Goal: Task Accomplishment & Management: Manage account settings

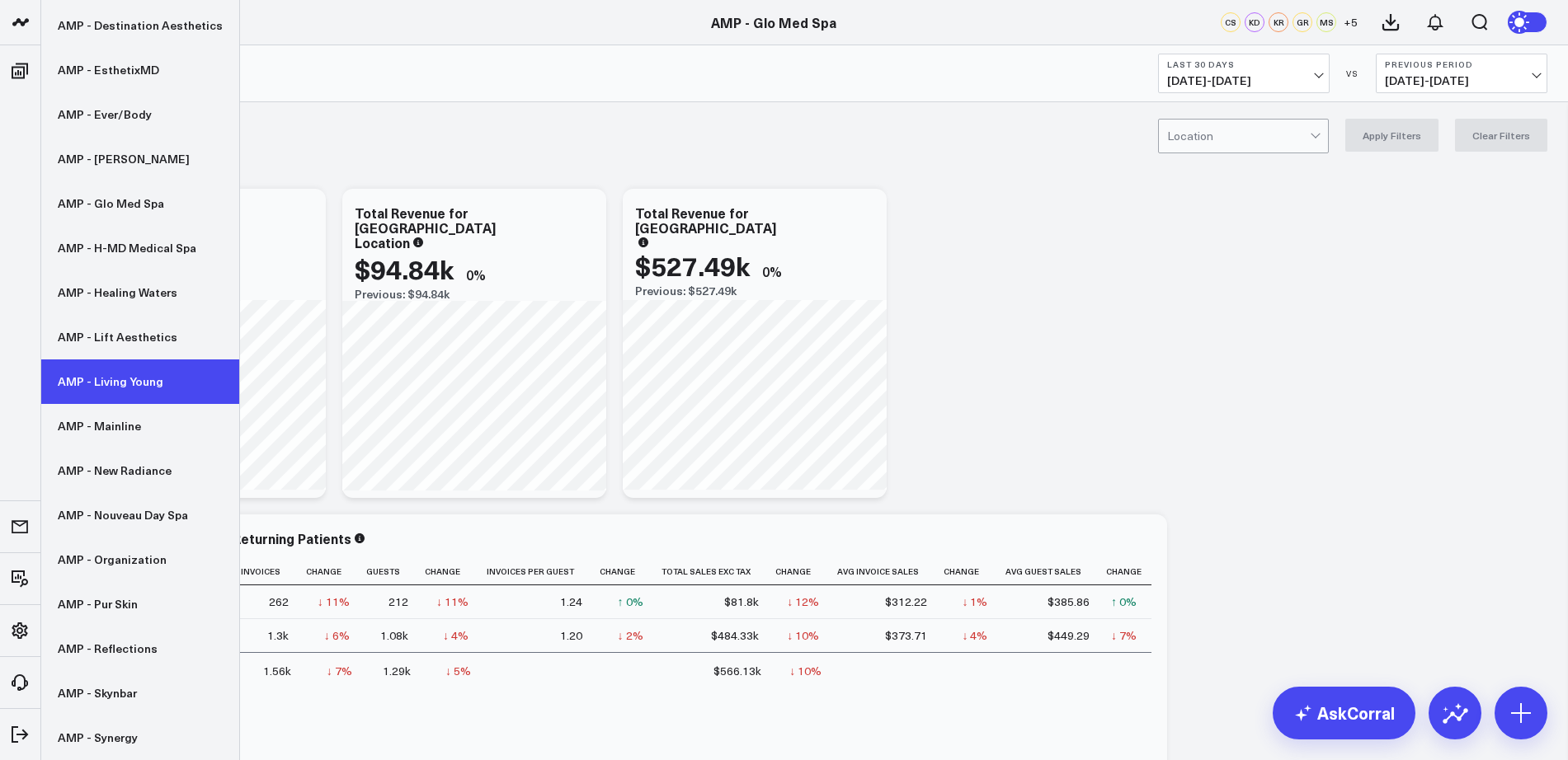
scroll to position [344, 0]
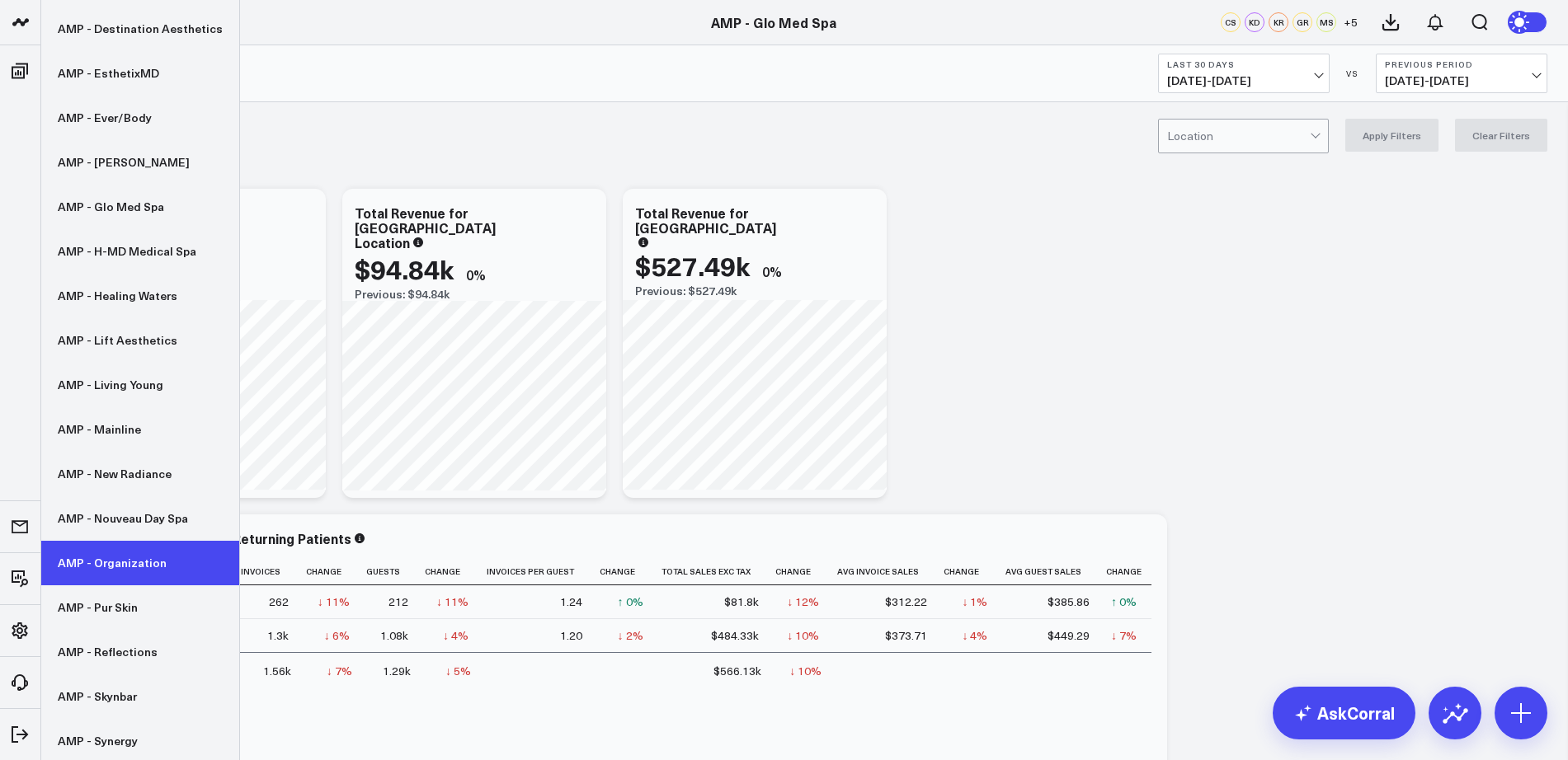
click at [127, 558] on link "AMP - Organization" at bounding box center [140, 562] width 198 height 44
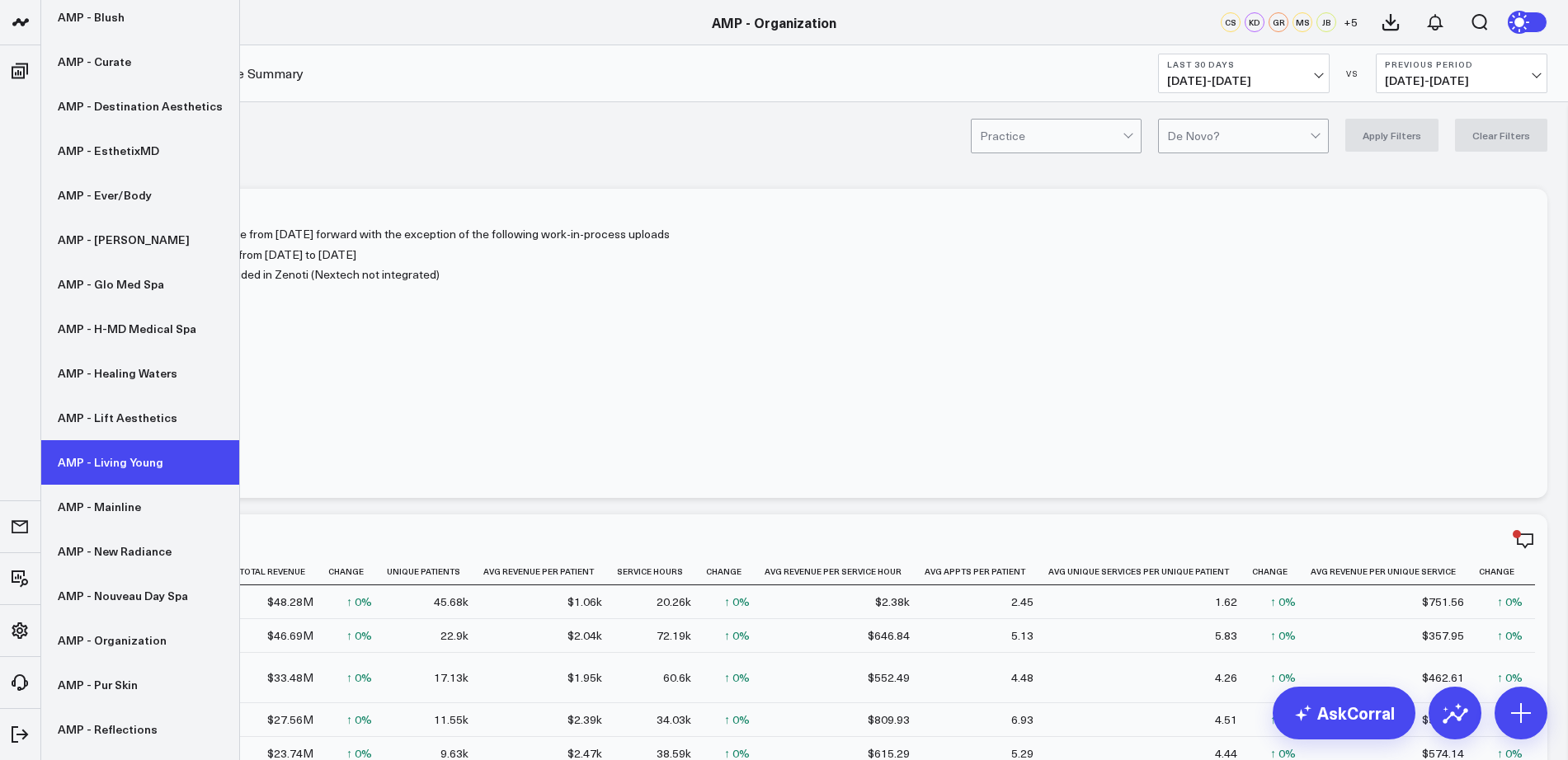
scroll to position [268, 0]
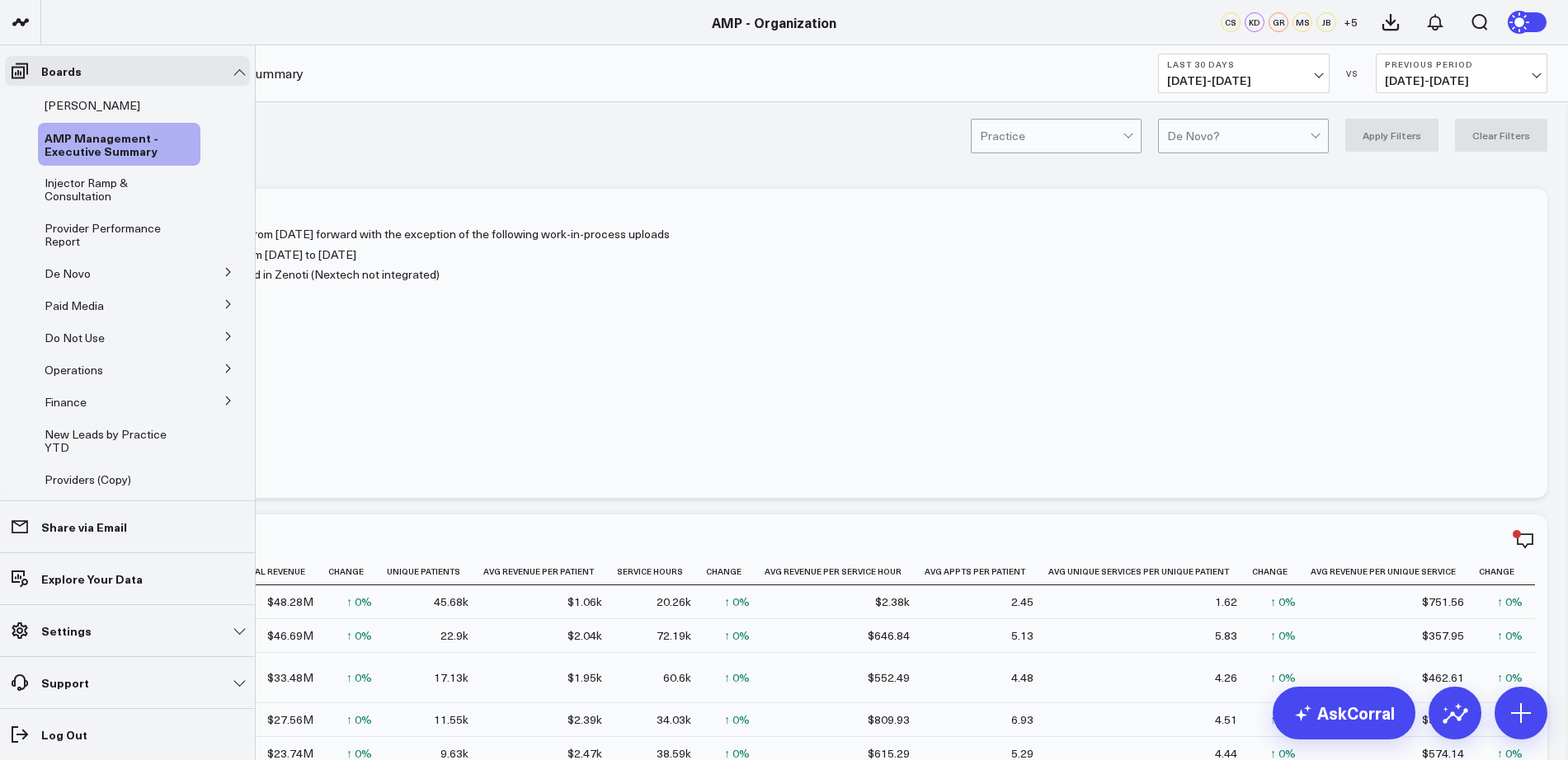
click at [225, 272] on icon at bounding box center [228, 271] width 10 height 10
click at [109, 342] on span "De Novo Charts" at bounding box center [96, 345] width 84 height 16
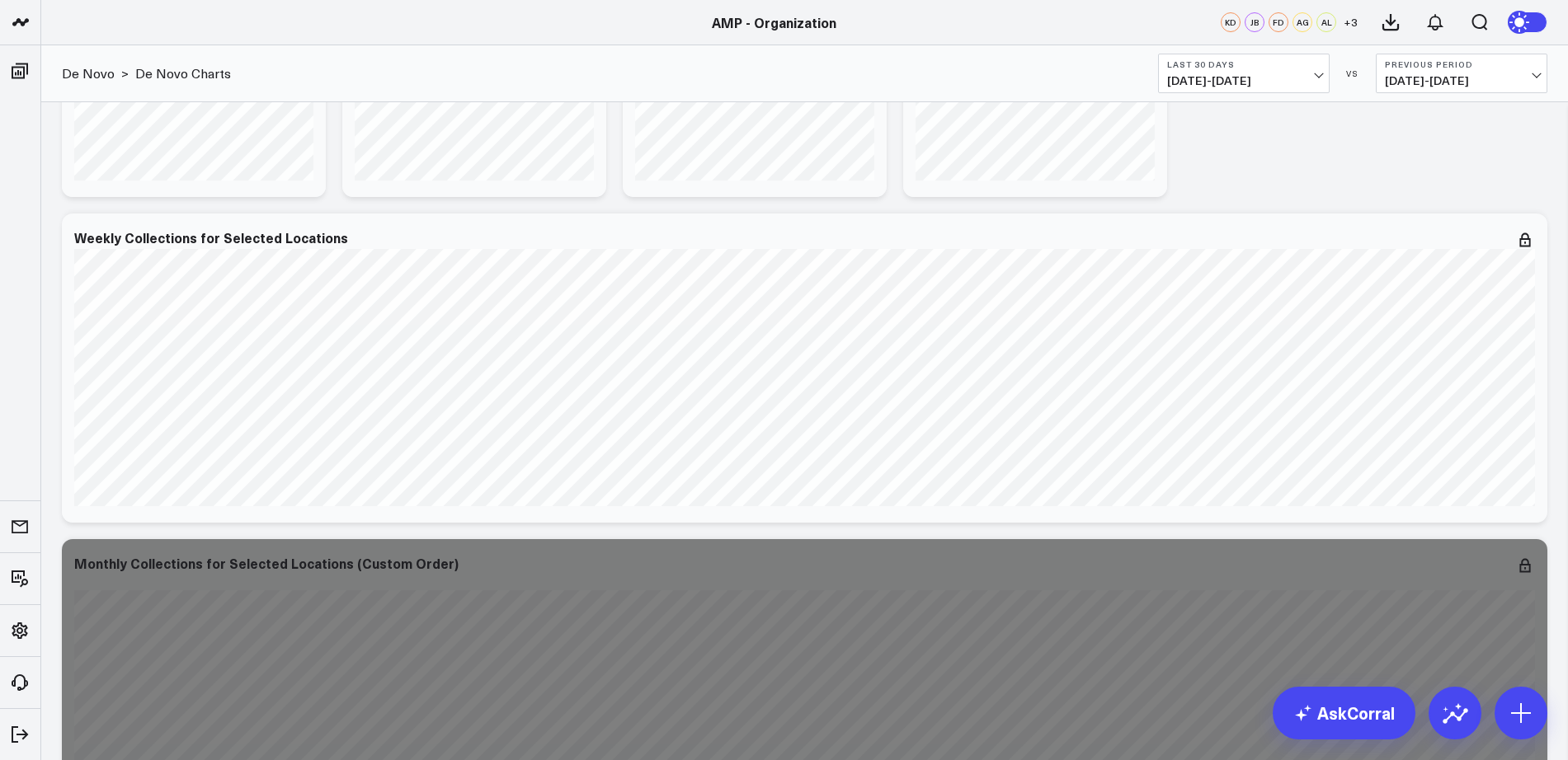
scroll to position [935, 0]
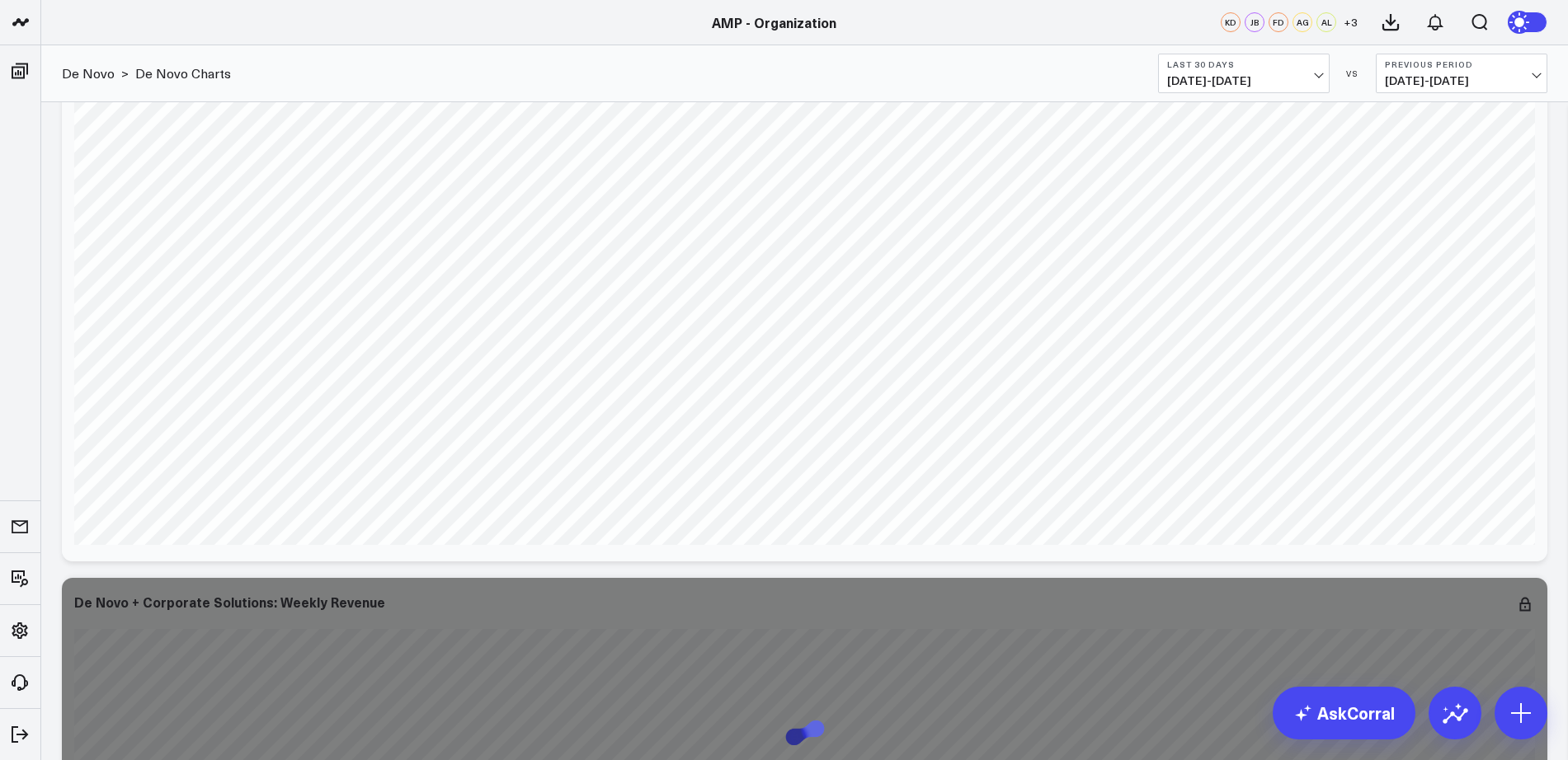
scroll to position [2865, 0]
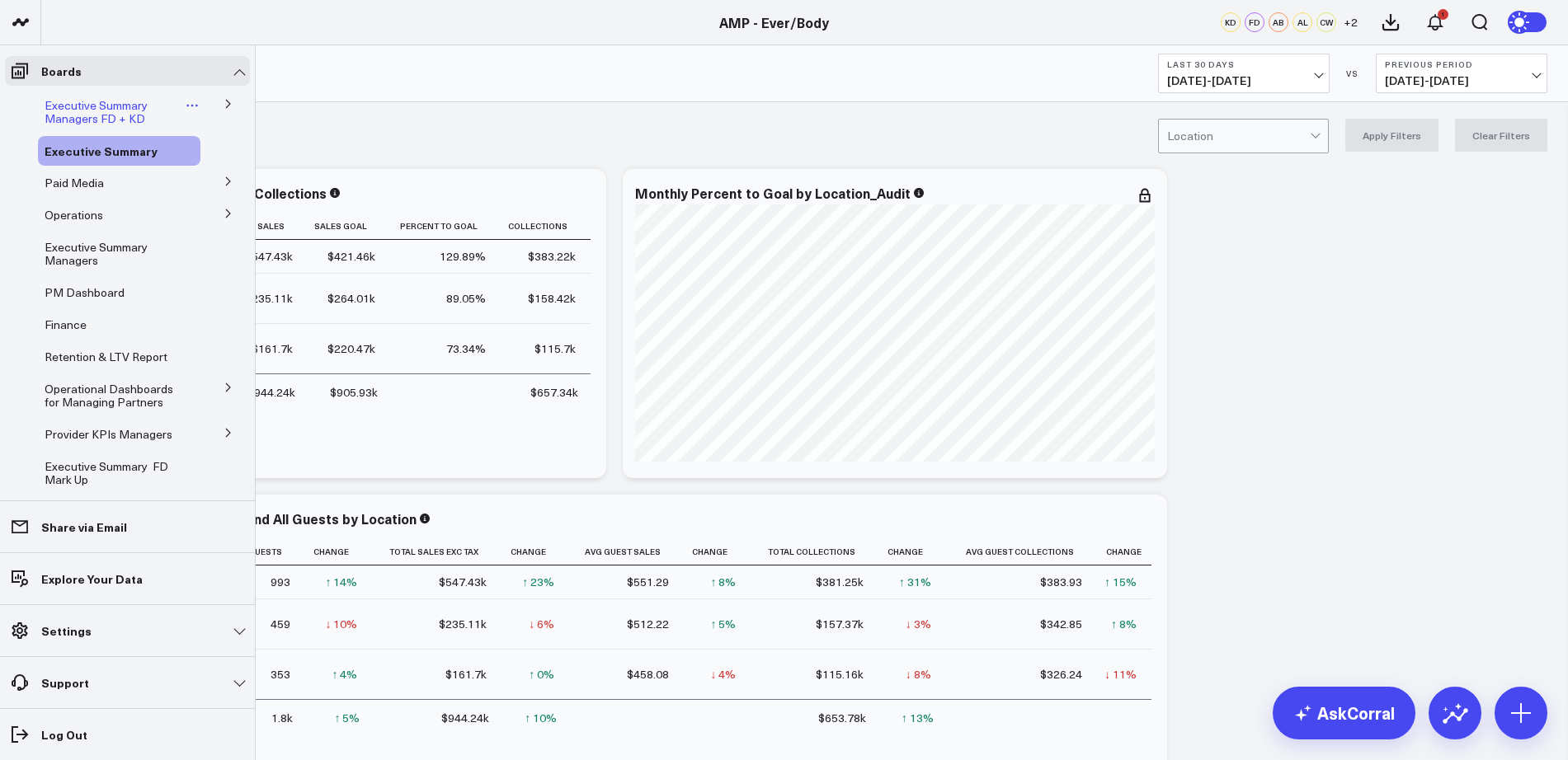
click at [80, 102] on span "Executive Summary Managers FD + KD" at bounding box center [96, 111] width 103 height 29
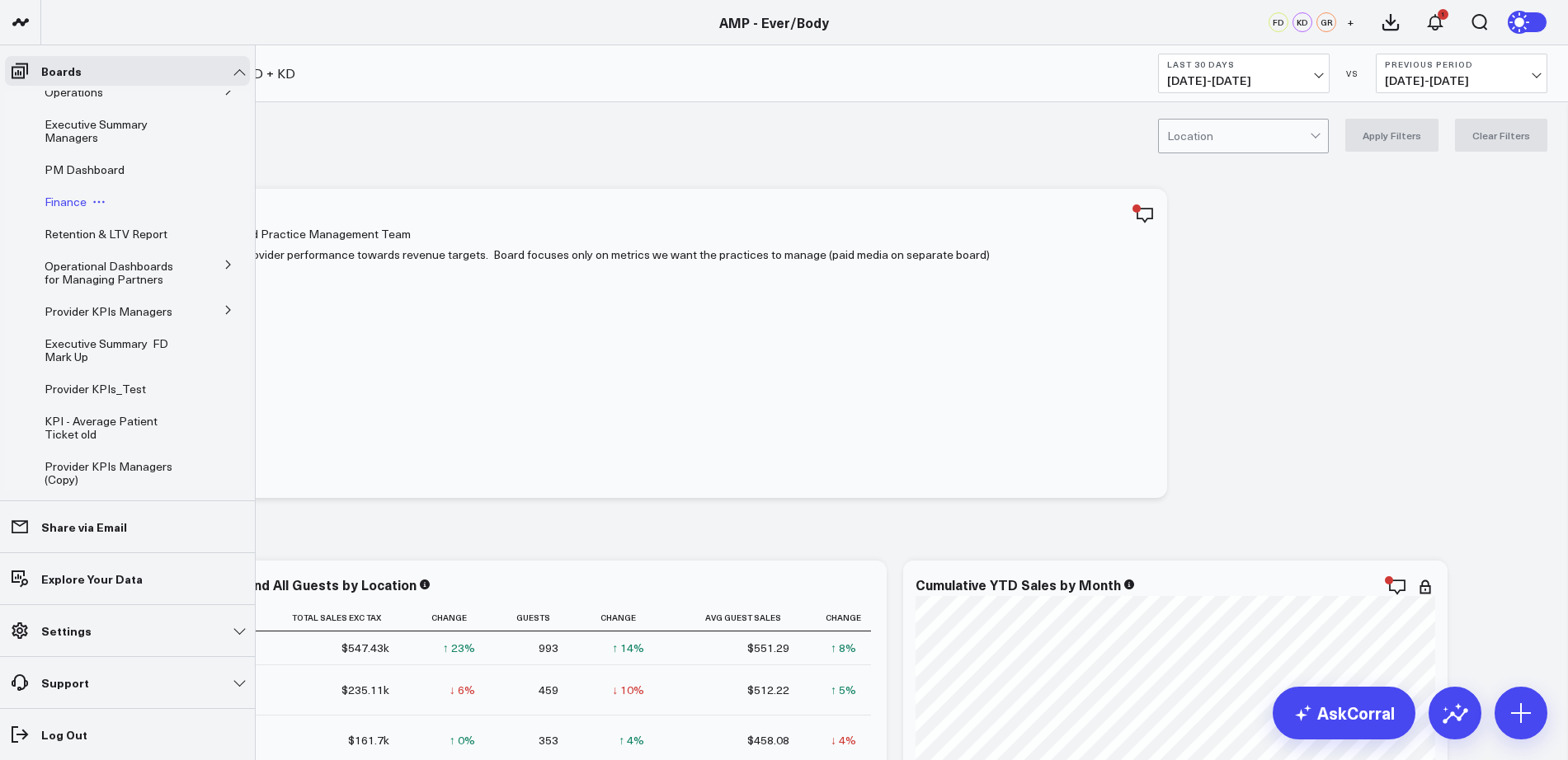
scroll to position [127, 0]
click at [70, 129] on span "Executive Summary Managers" at bounding box center [96, 127] width 103 height 29
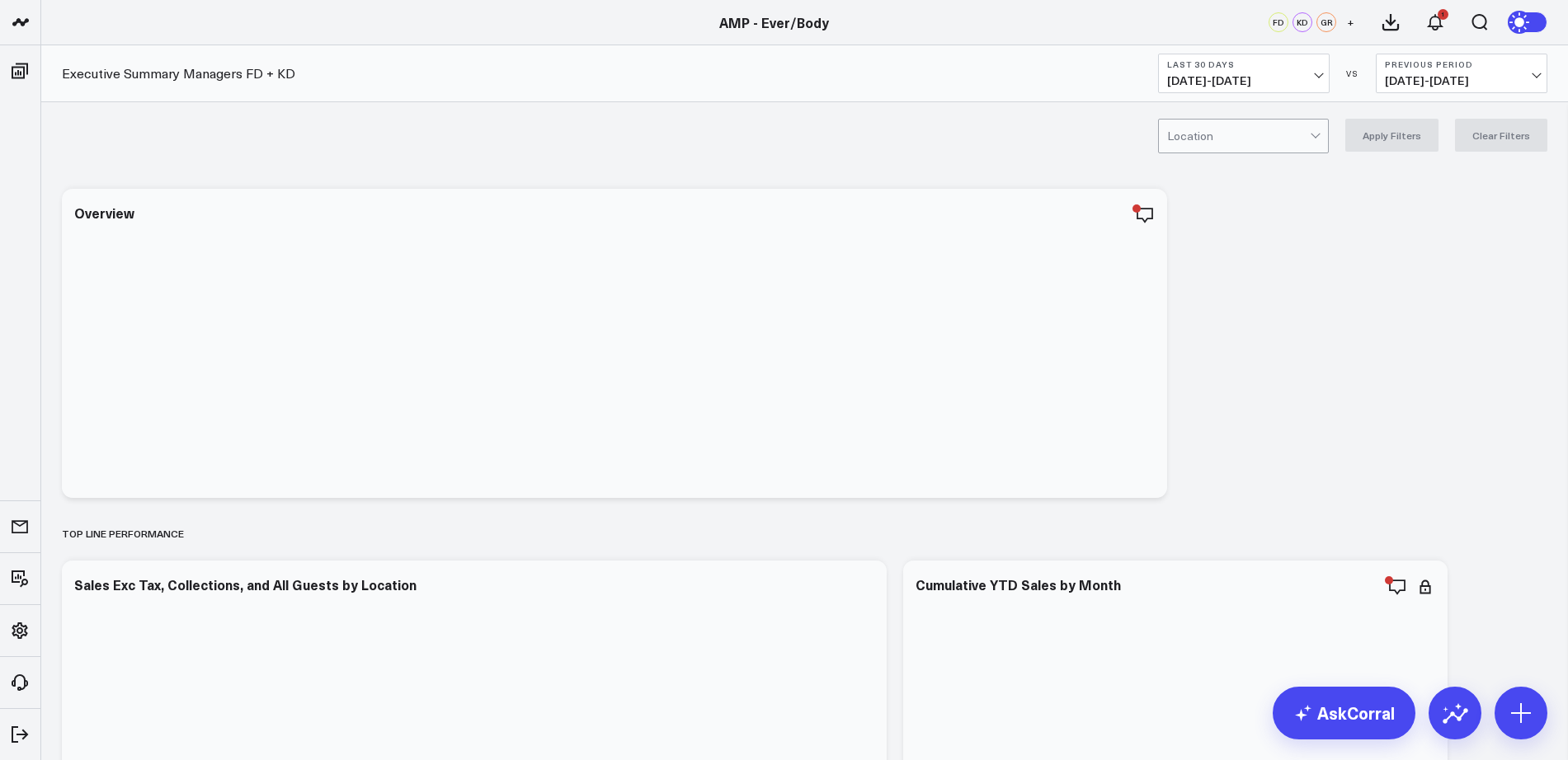
click at [635, 277] on div at bounding box center [614, 353] width 1080 height 257
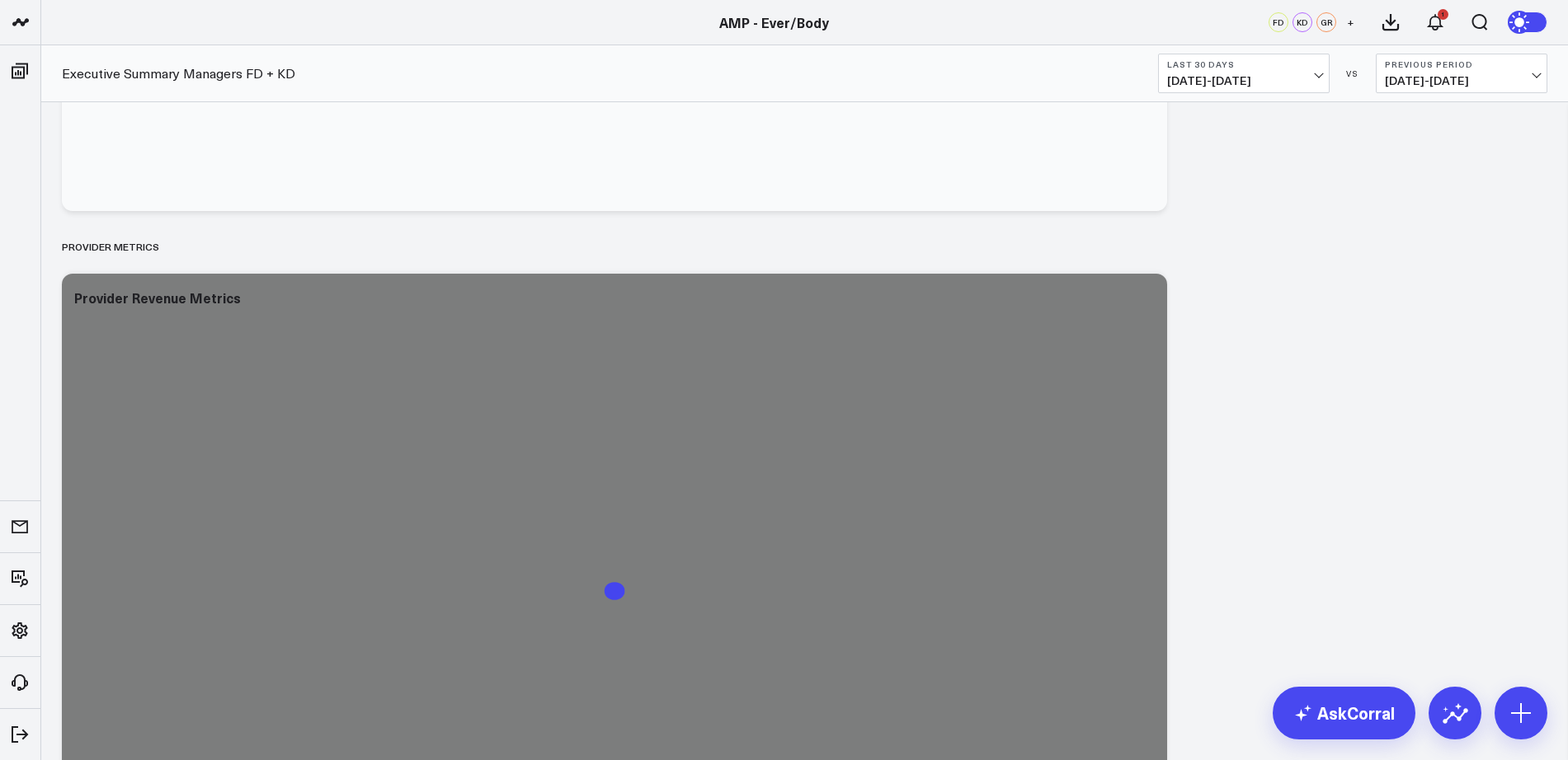
scroll to position [2458, 0]
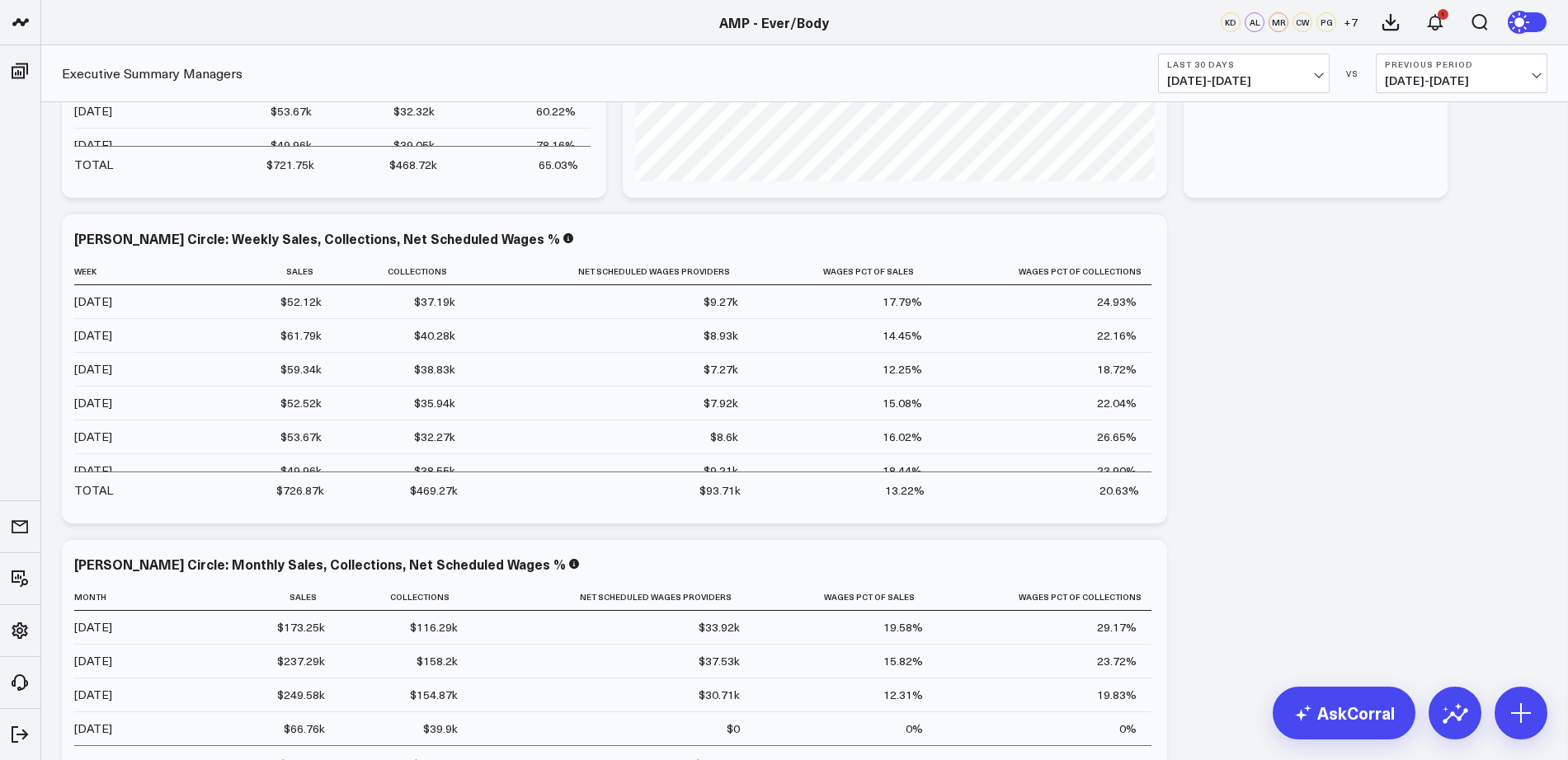
scroll to position [4490, 0]
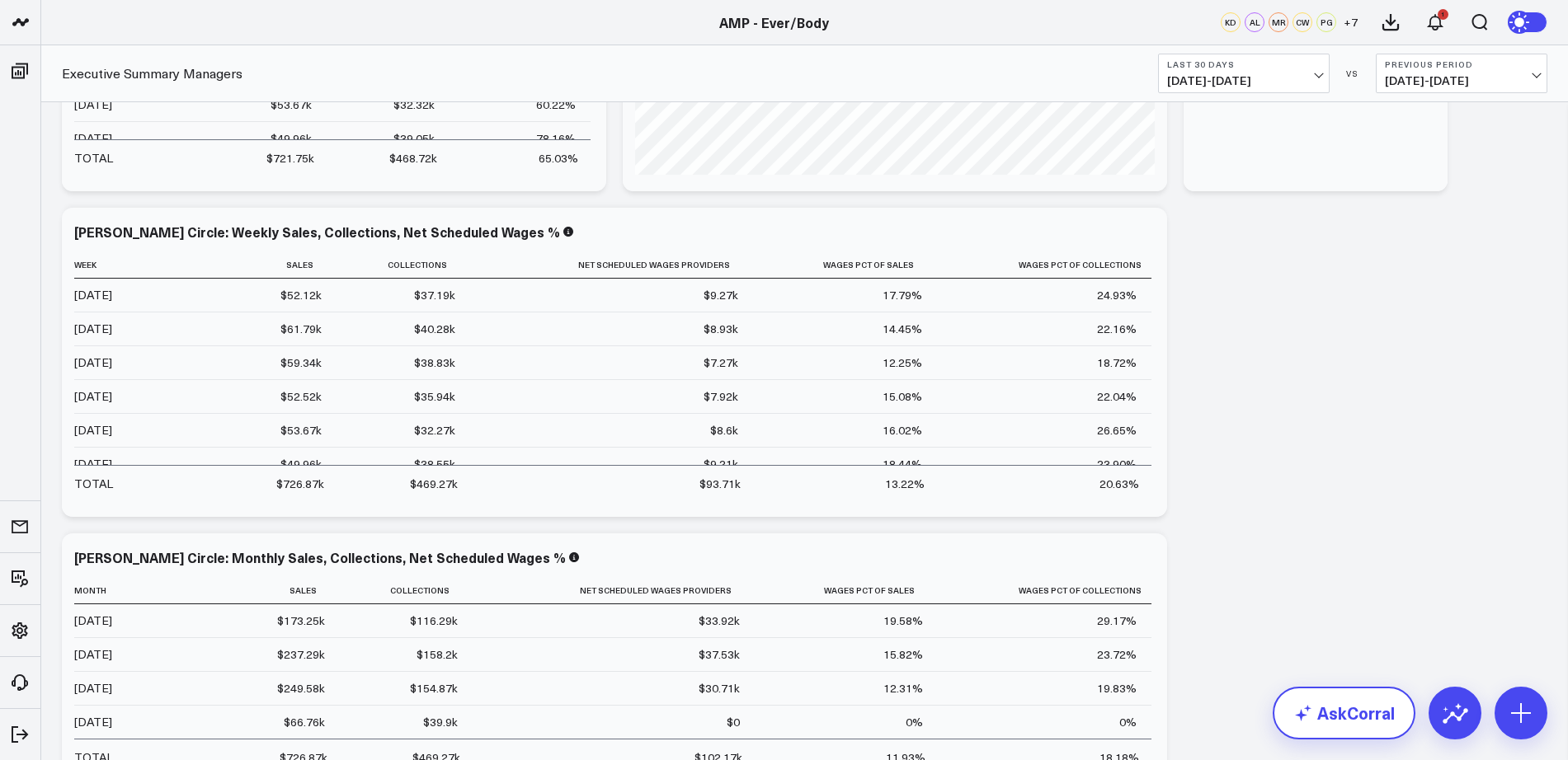
click at [1338, 717] on link "AskCorral" at bounding box center [1343, 712] width 142 height 53
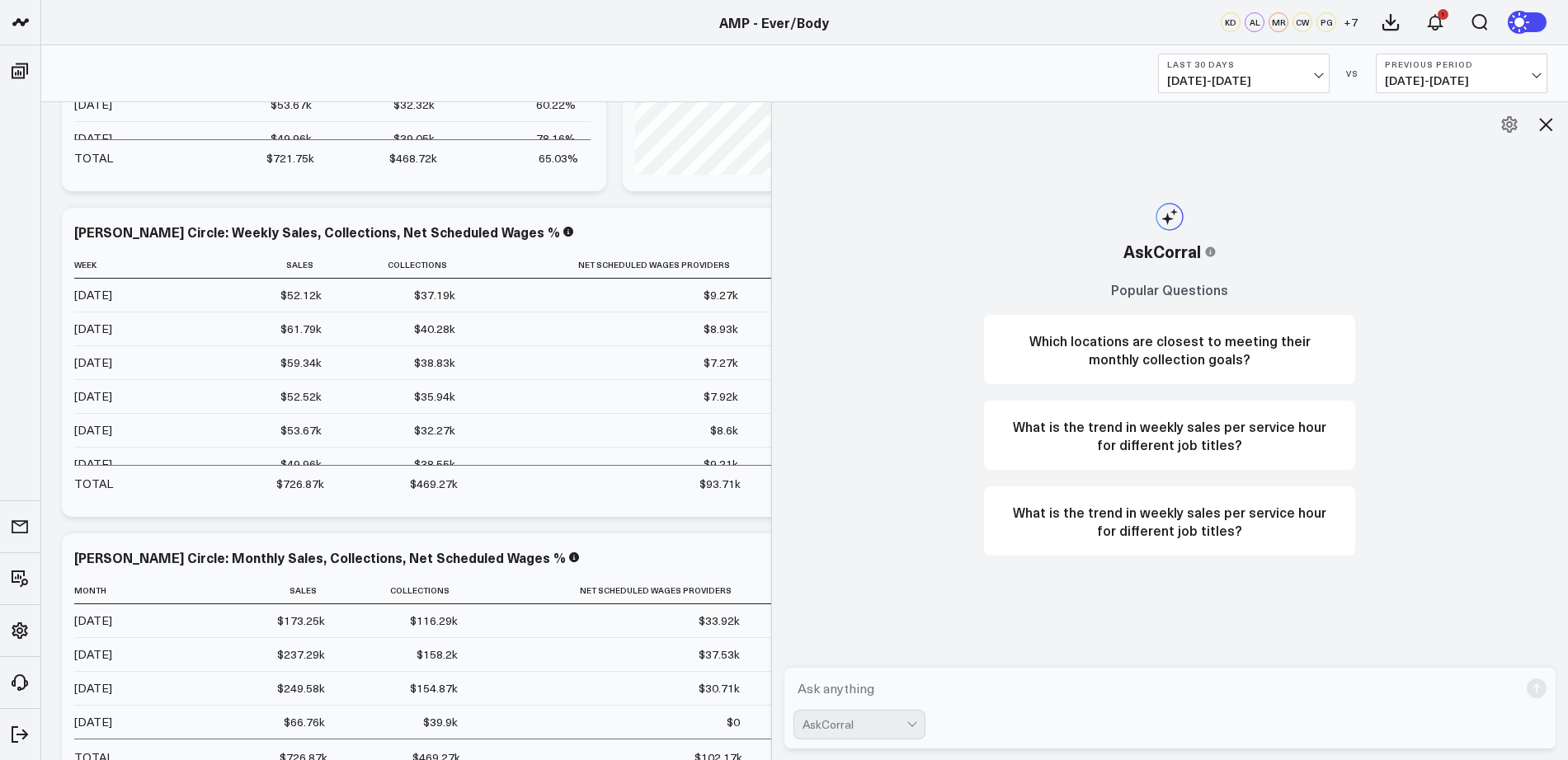
click at [848, 675] on textarea at bounding box center [1156, 688] width 725 height 30
type textarea "What is the weekly wages as a percentage % of sales for Ever/Body since [DATE]"
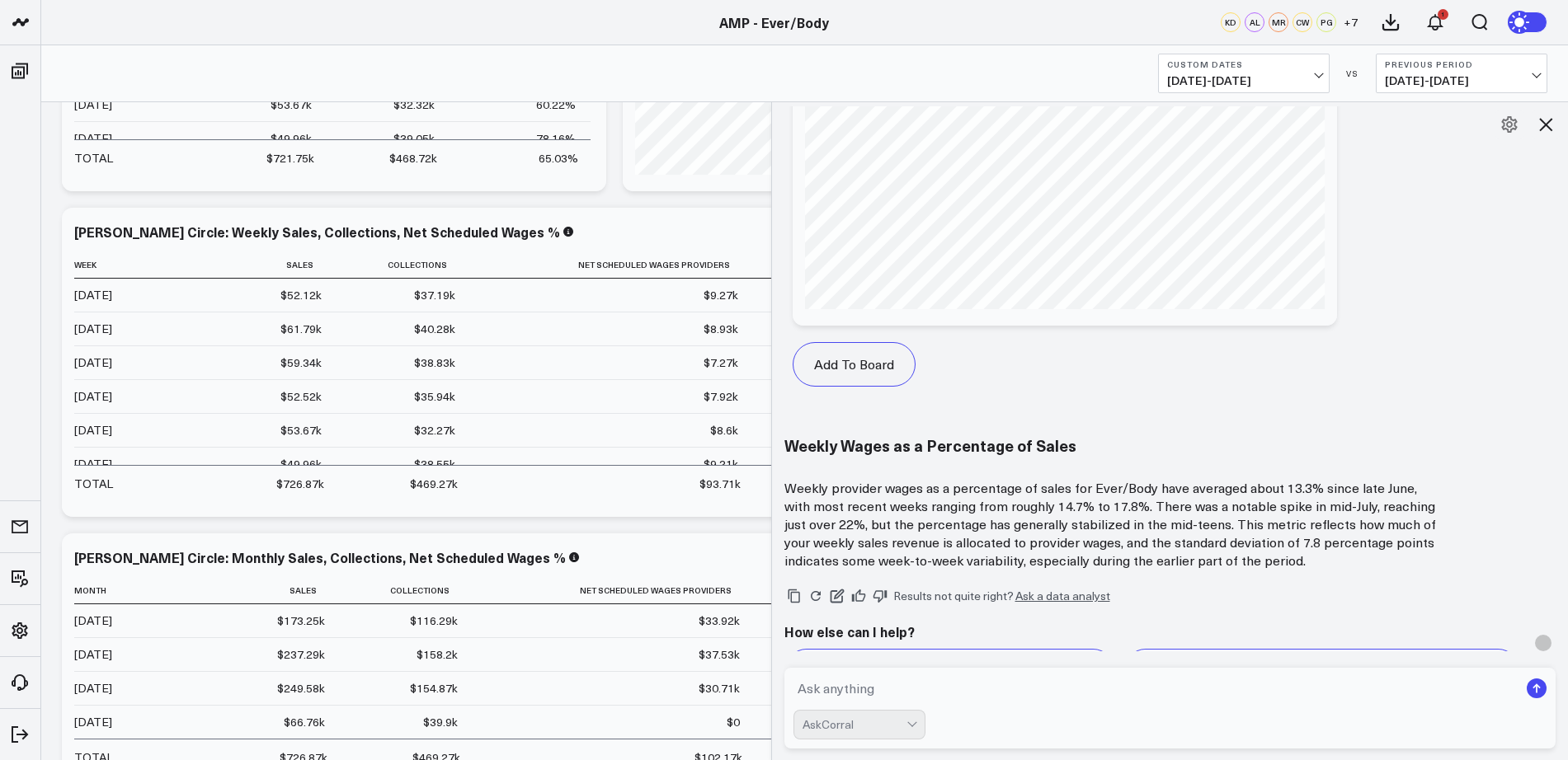
scroll to position [924, 0]
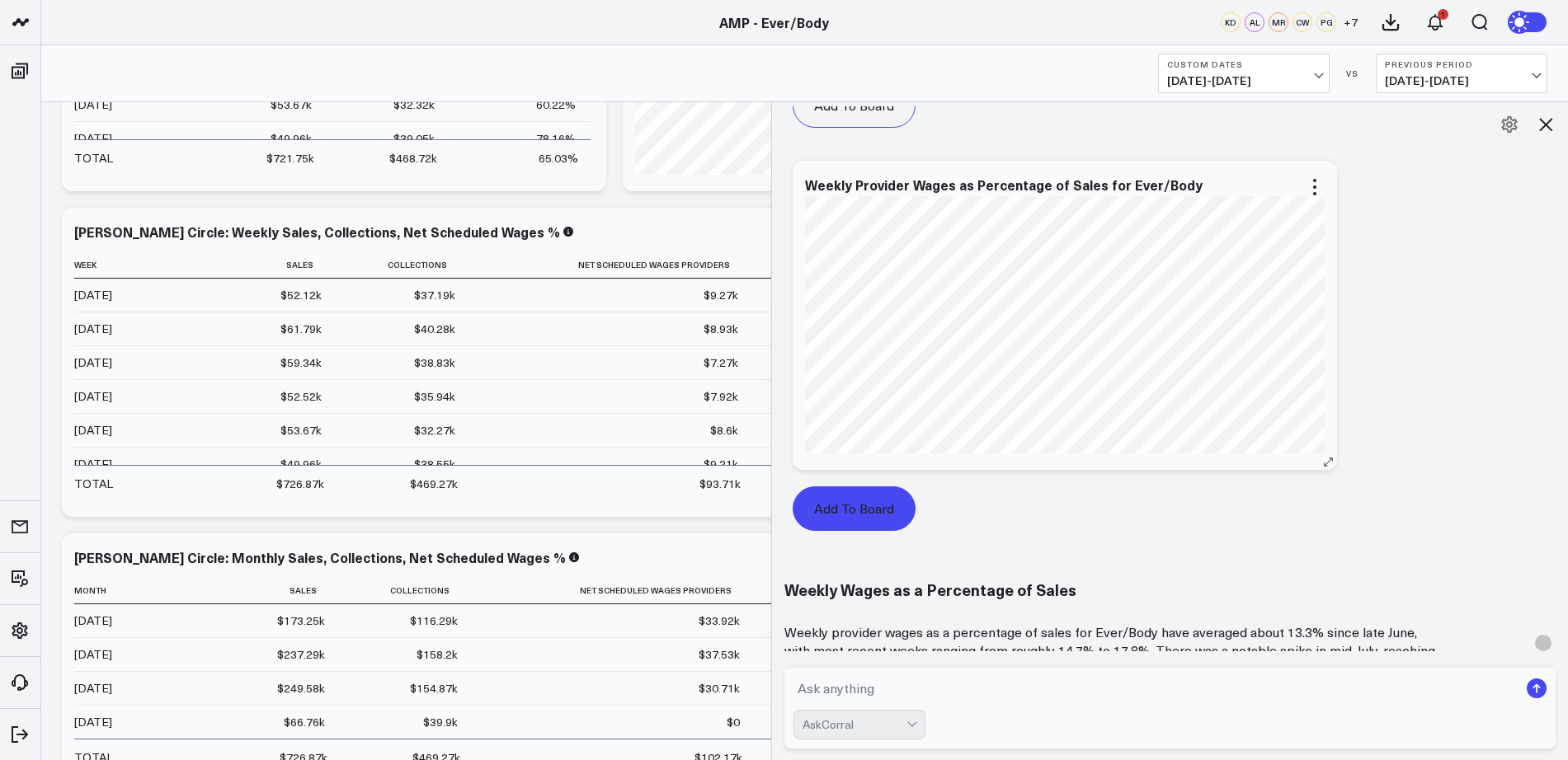
click at [870, 500] on button "Add To Board" at bounding box center [854, 509] width 123 height 44
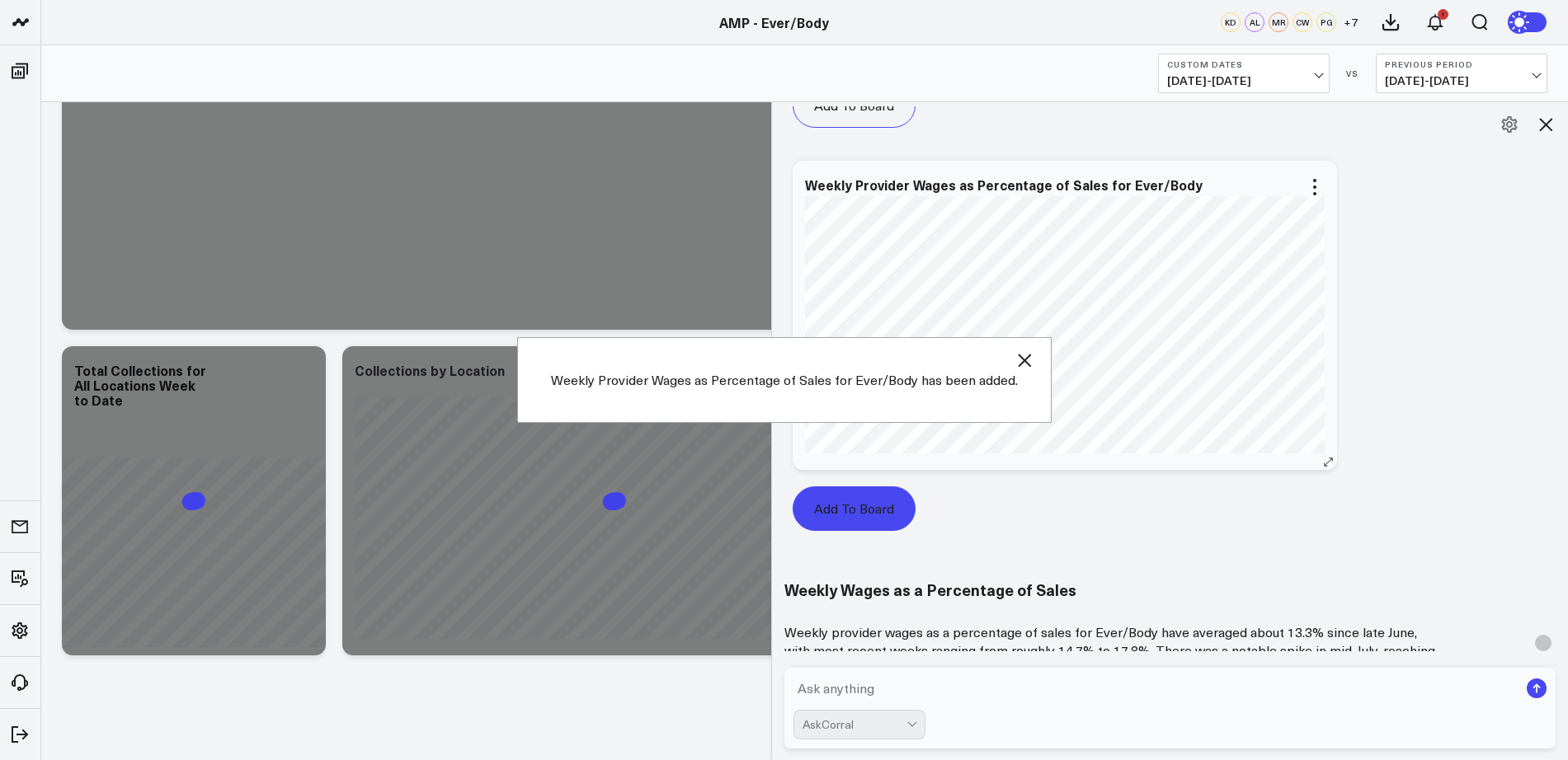
scroll to position [8165, 0]
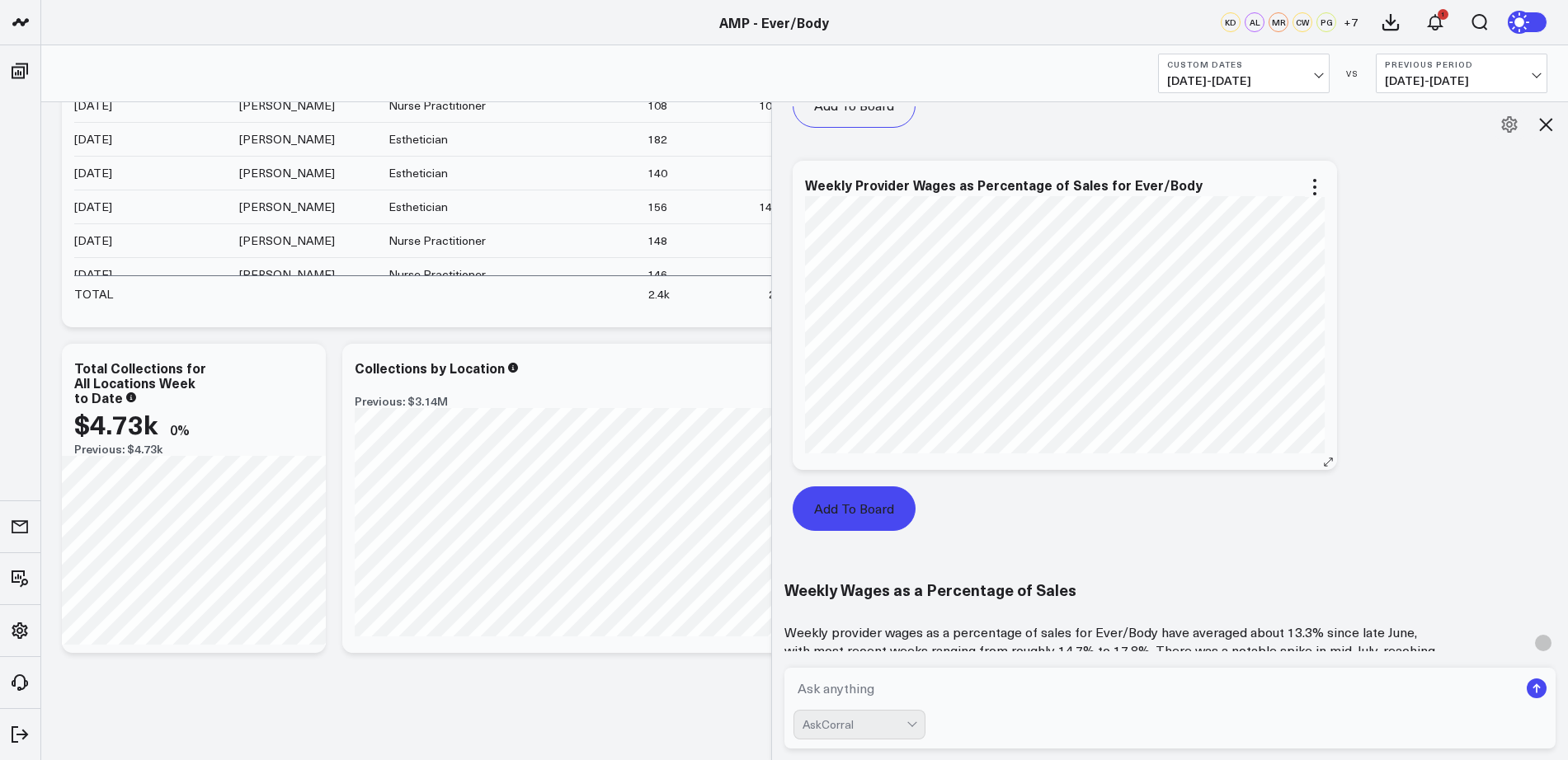
click at [846, 523] on button "Add To Board" at bounding box center [854, 509] width 123 height 44
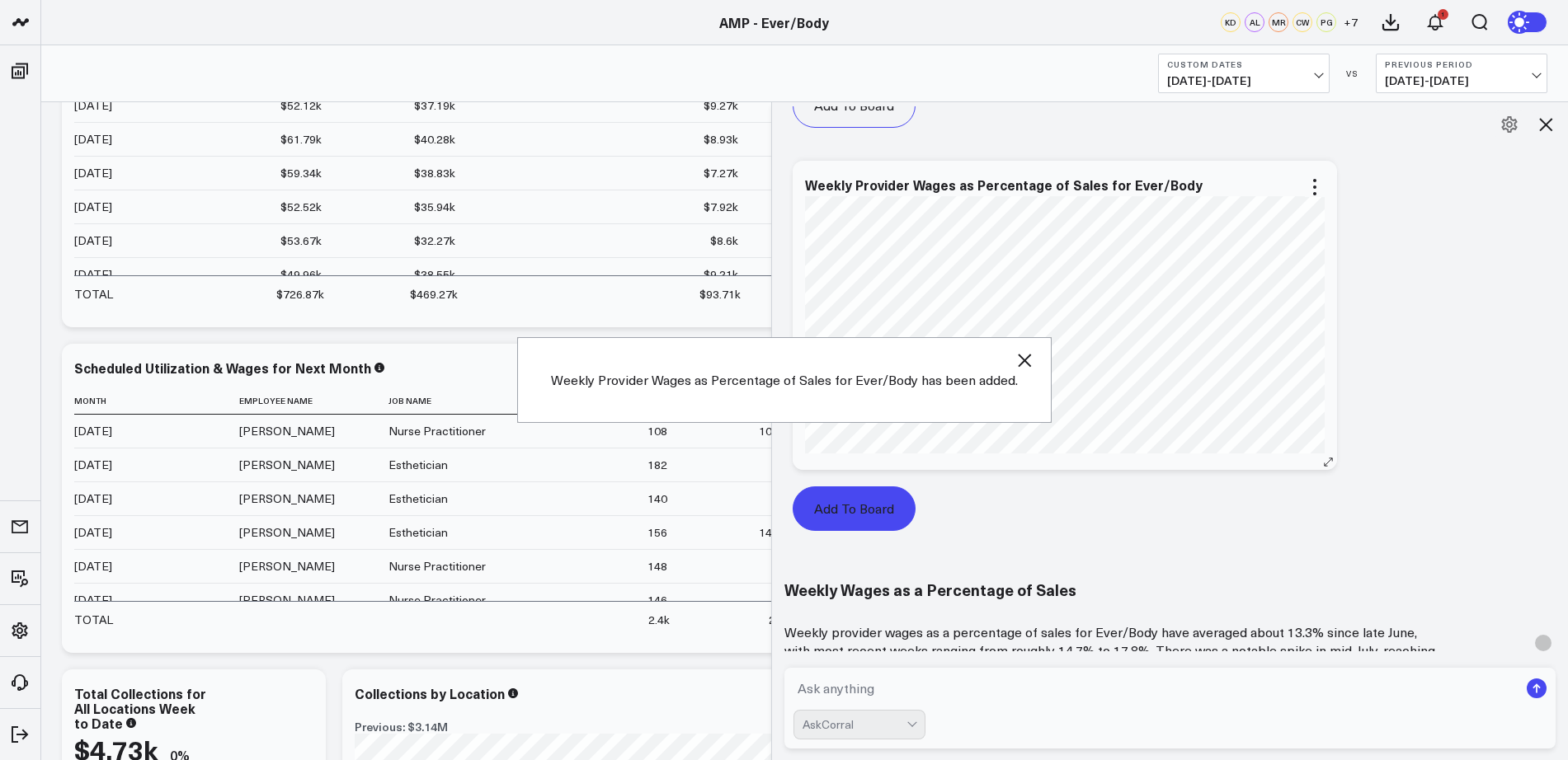
scroll to position [8491, 0]
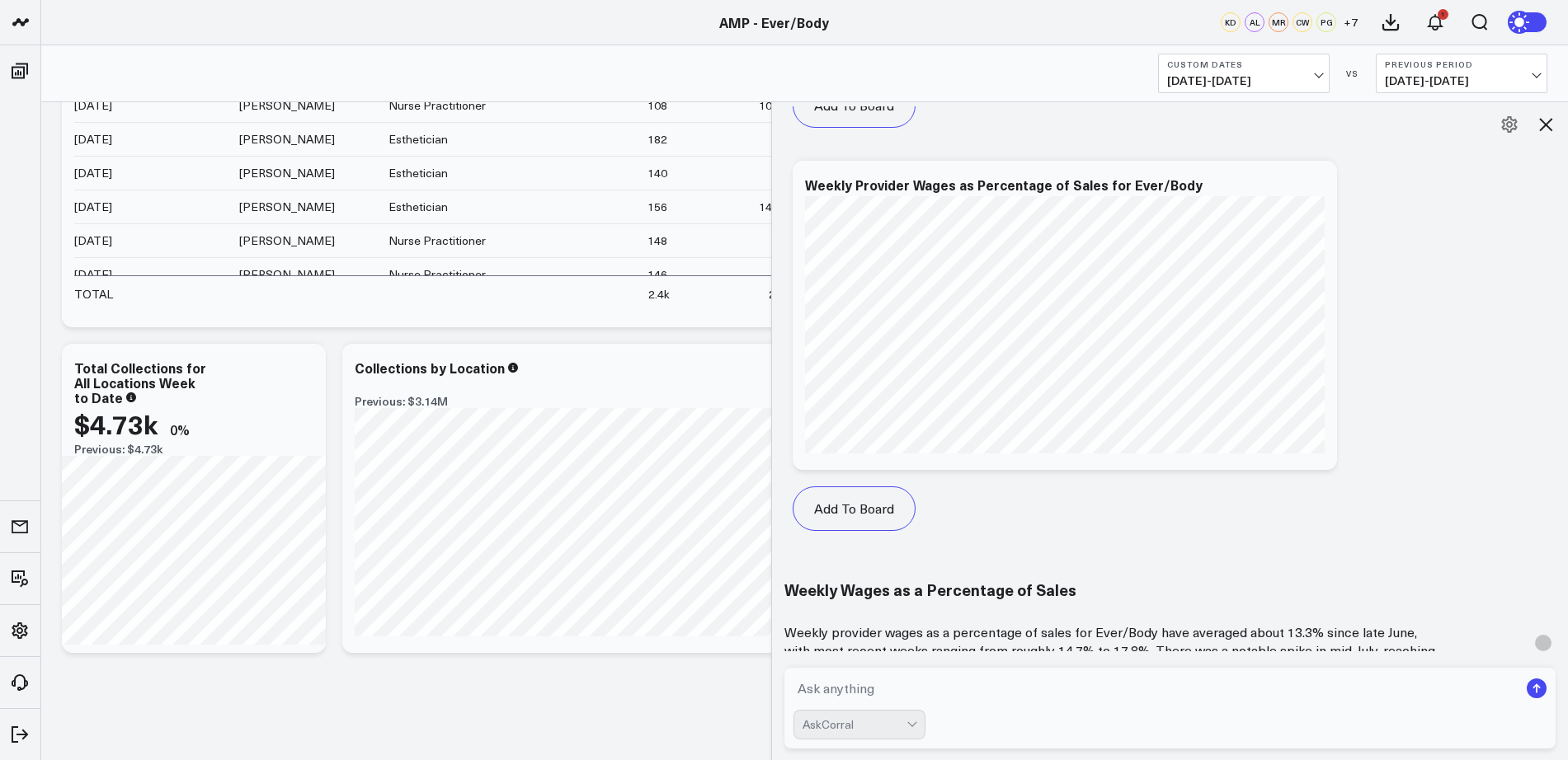
click at [1546, 123] on icon at bounding box center [1545, 124] width 19 height 19
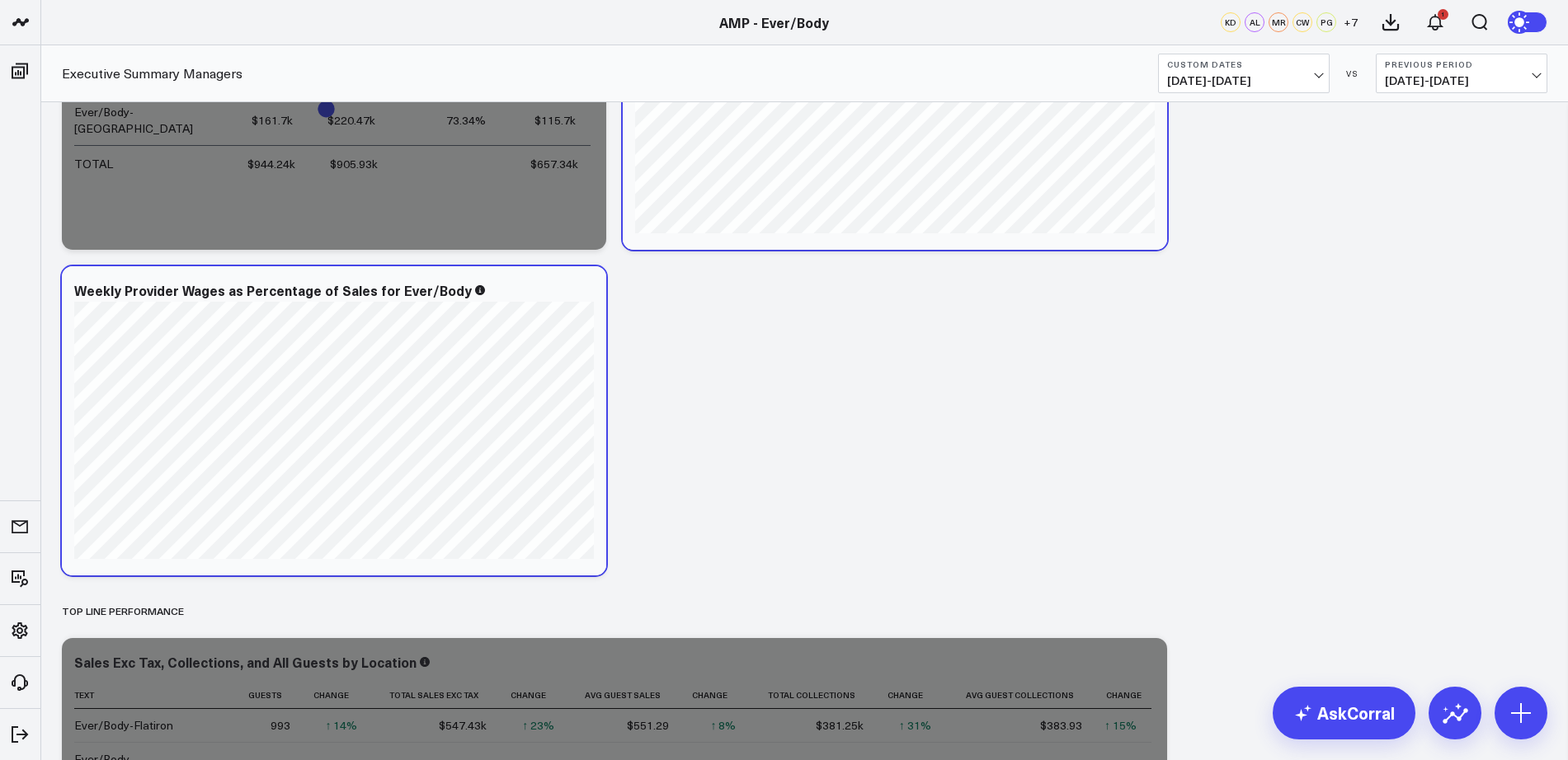
scroll to position [0, 0]
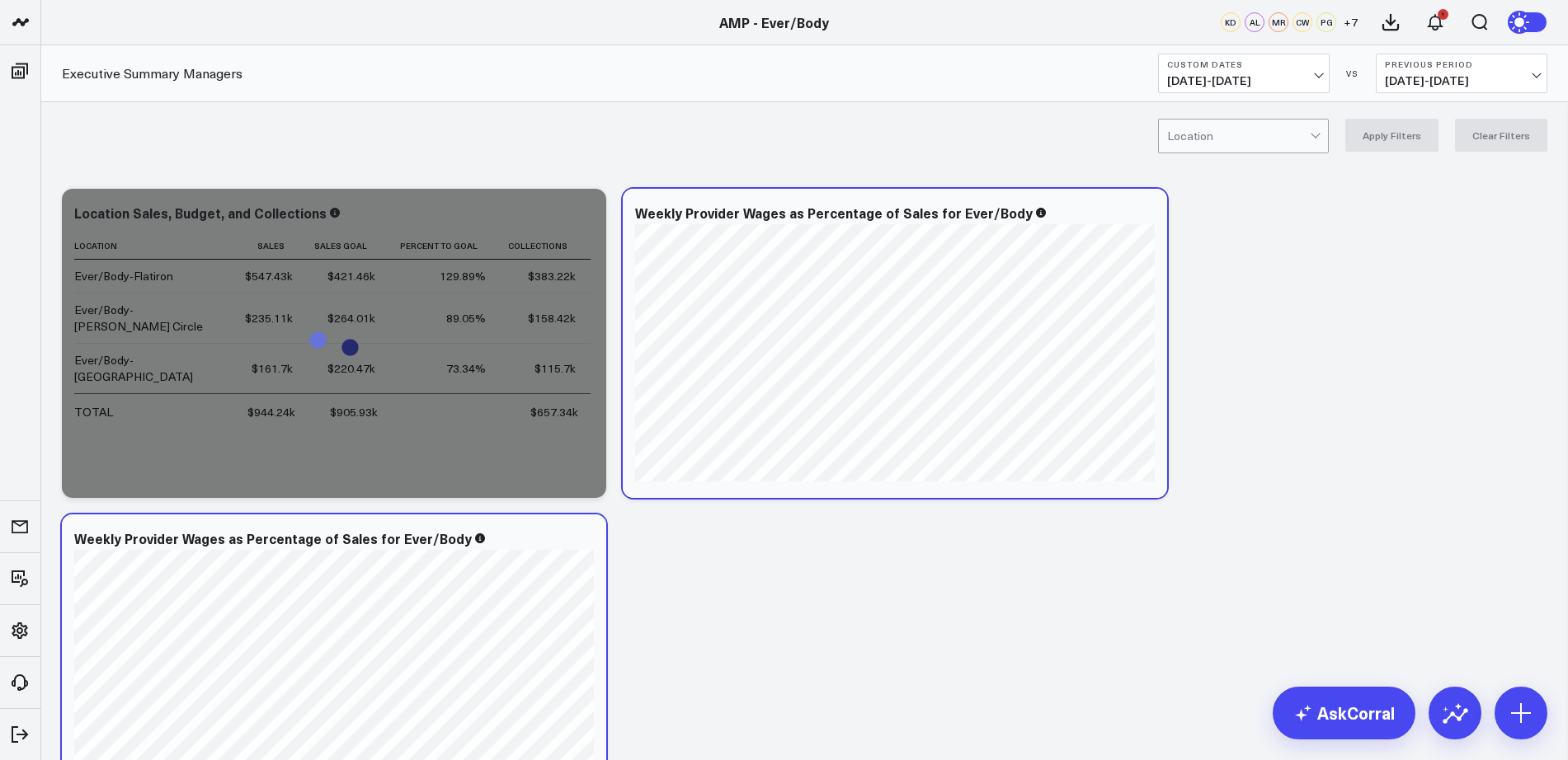
click at [582, 540] on icon at bounding box center [583, 540] width 19 height 19
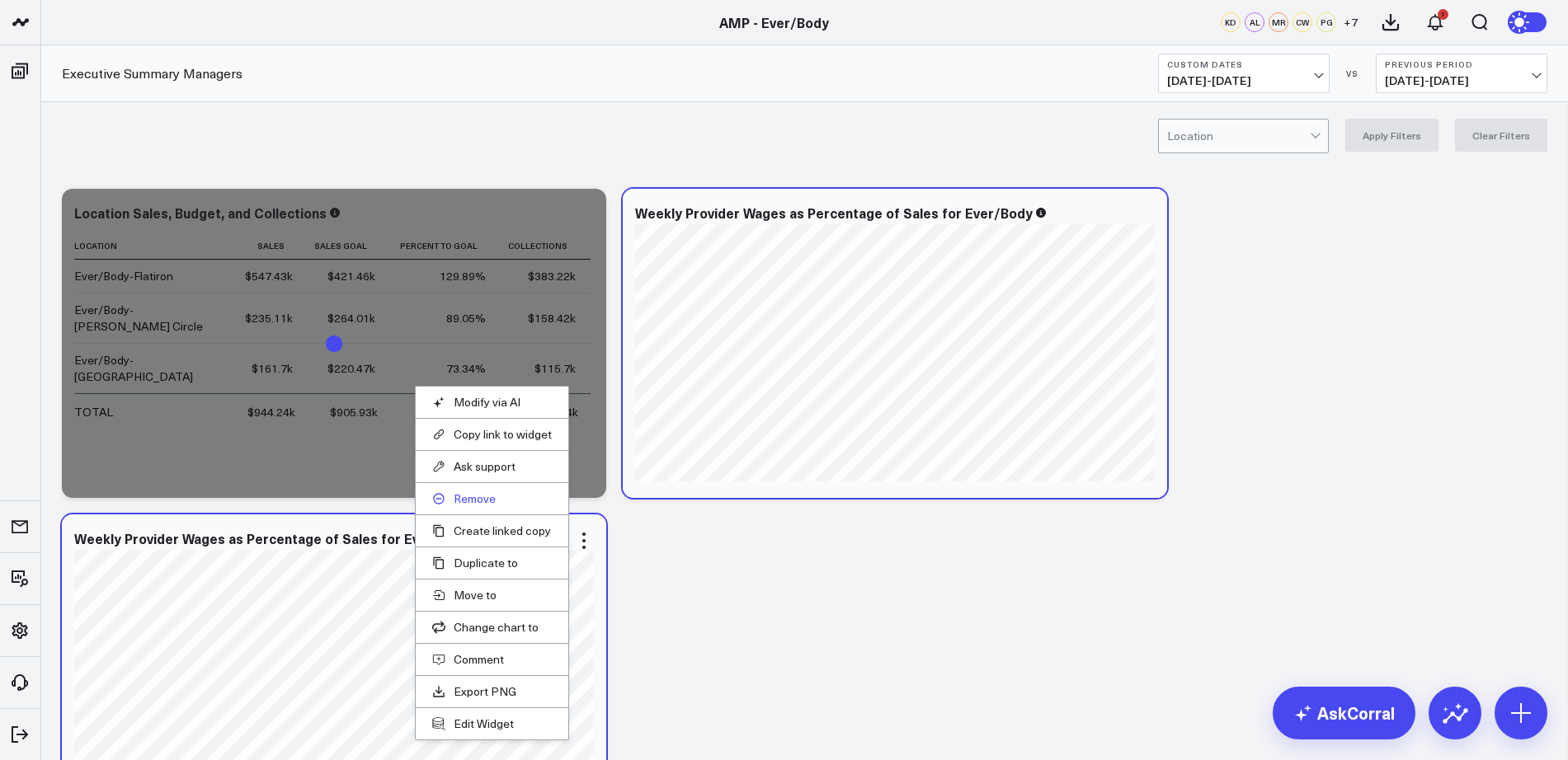
click at [475, 502] on button "Remove" at bounding box center [492, 499] width 119 height 15
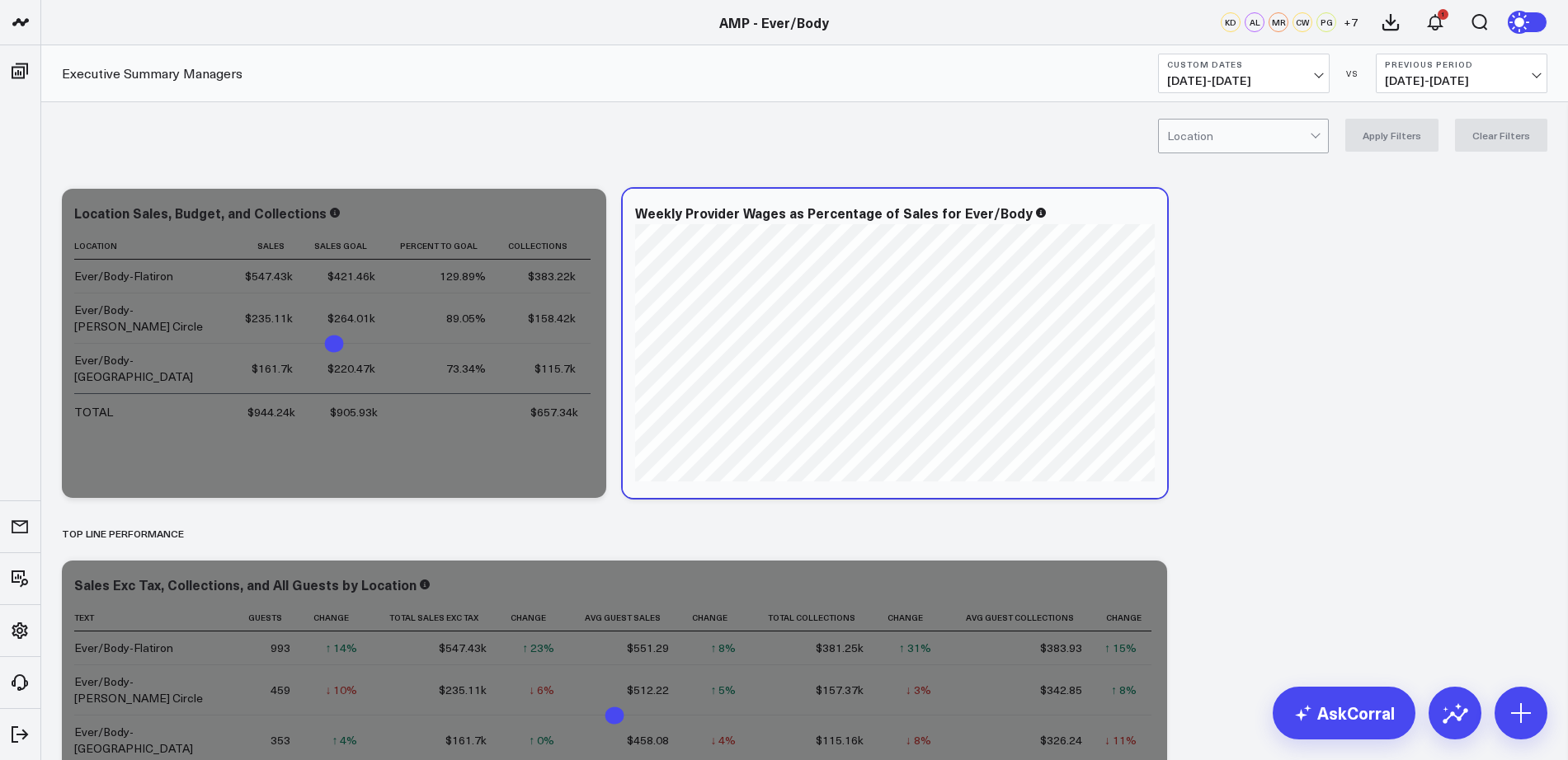
click at [1172, 520] on div "Top line Performance" at bounding box center [804, 533] width 1485 height 38
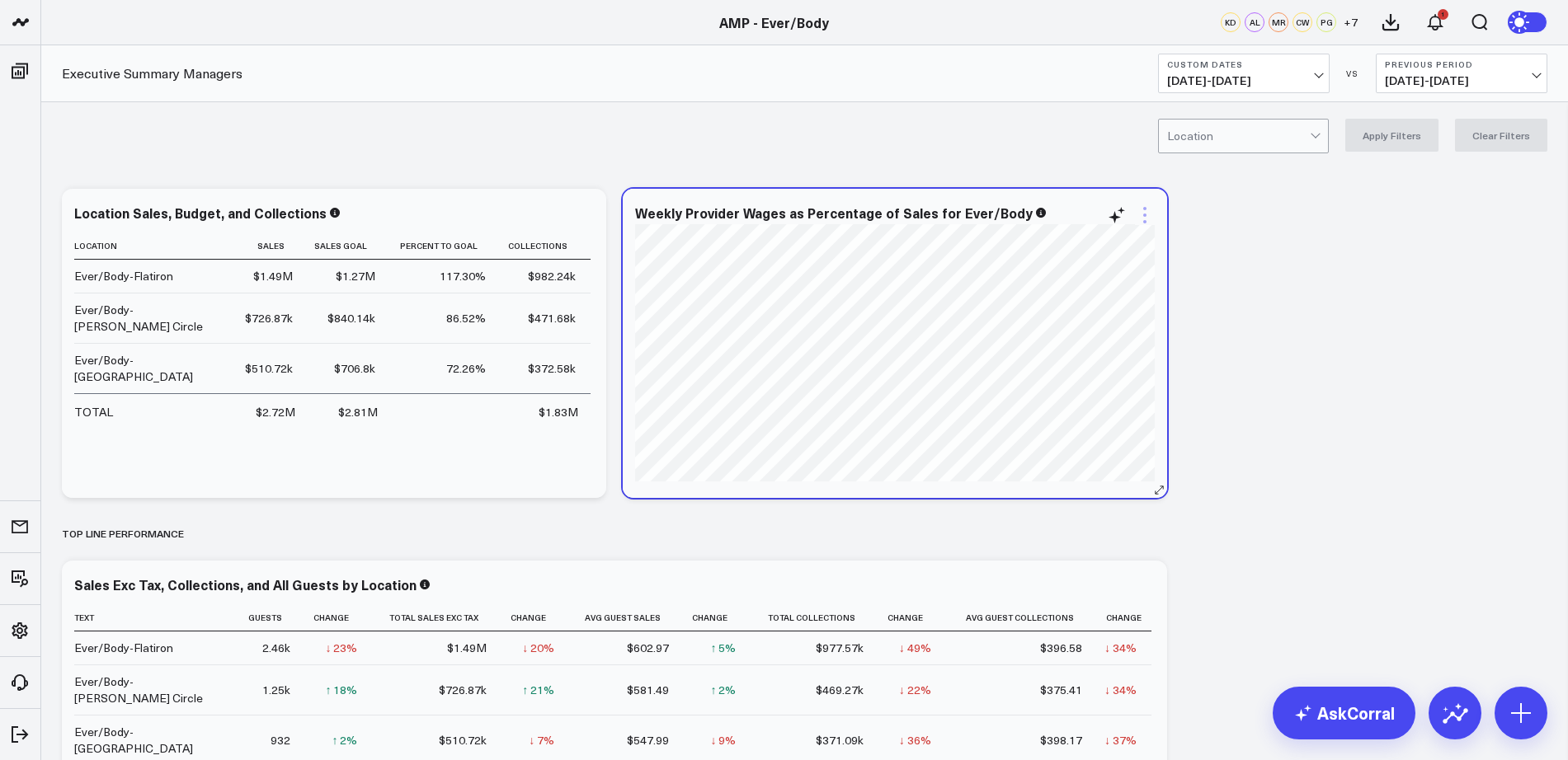
click at [1148, 214] on icon at bounding box center [1144, 214] width 19 height 19
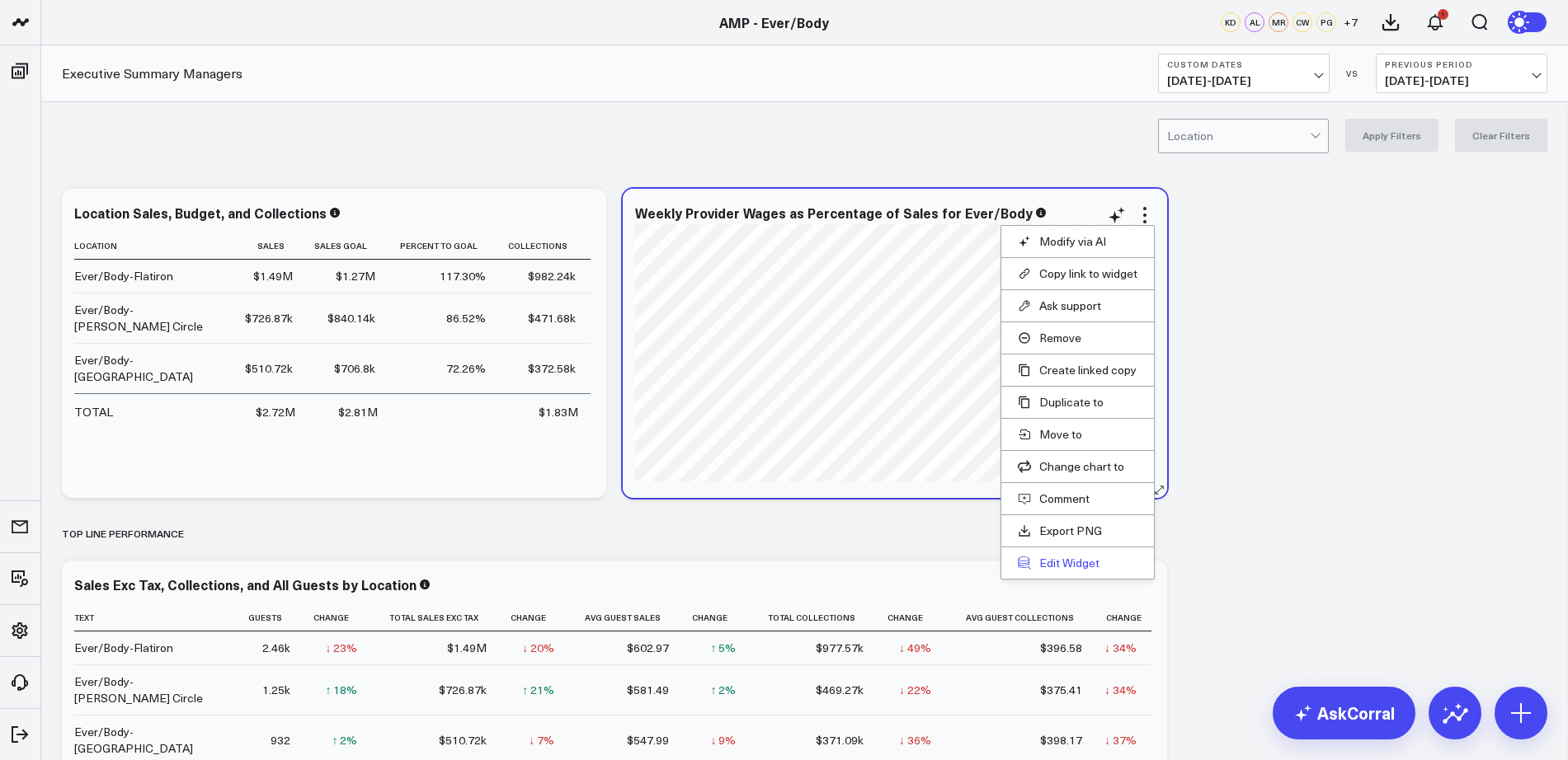
click at [1057, 562] on button "Edit Widget" at bounding box center [1076, 563] width 119 height 15
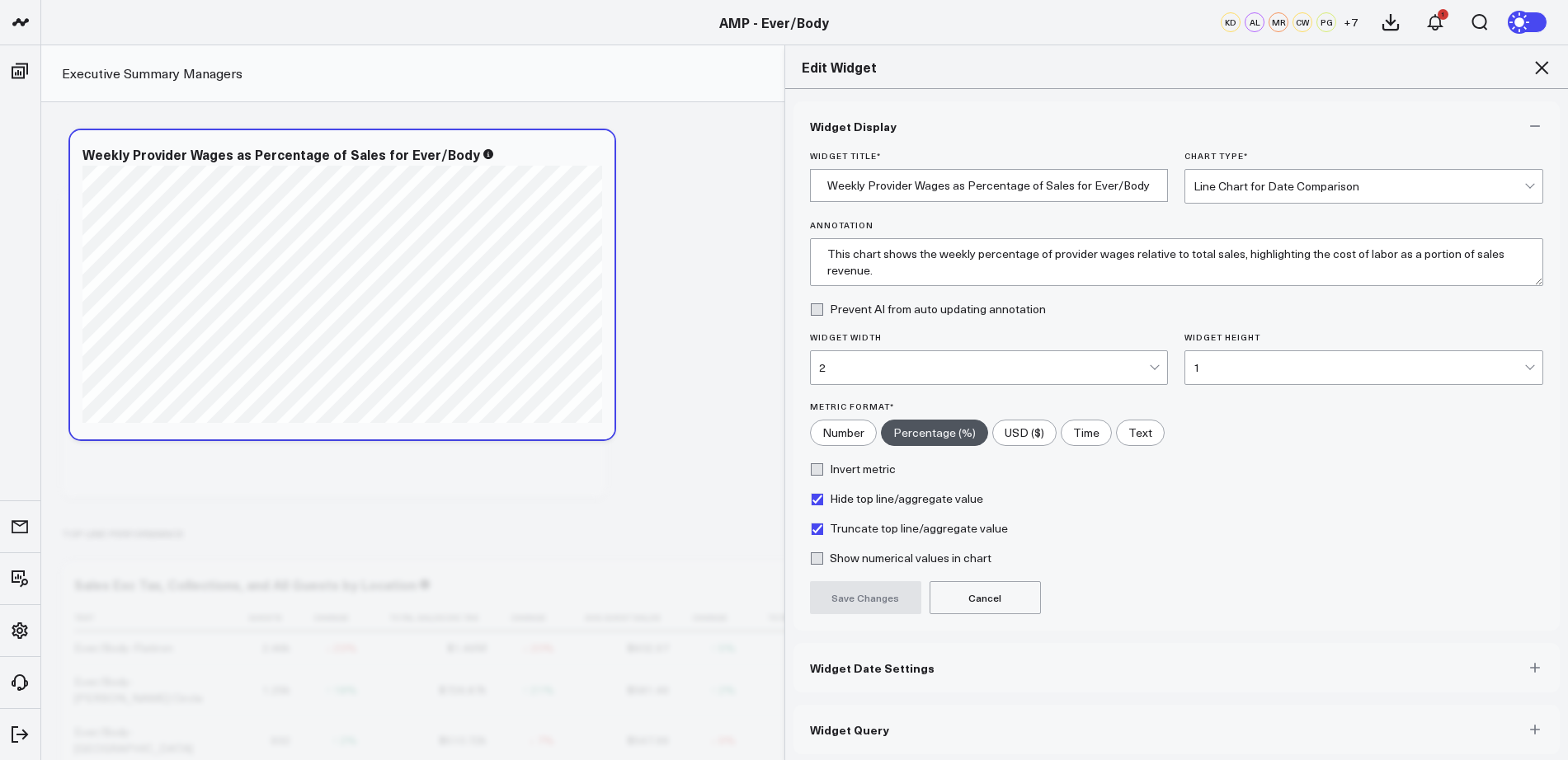
click at [939, 687] on button "Widget Date Settings" at bounding box center [1177, 668] width 767 height 50
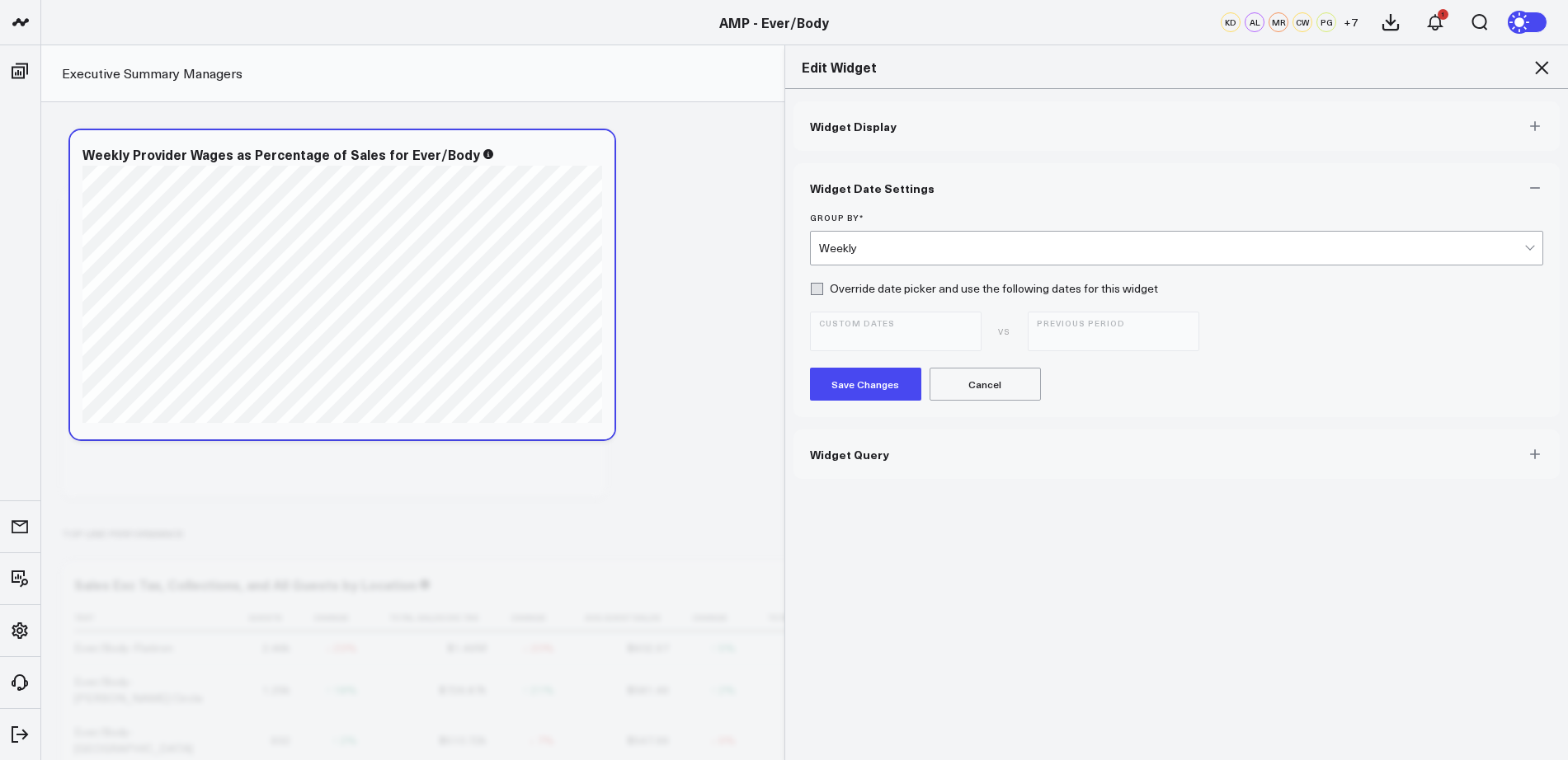
click at [809, 292] on label "Override date picker and use the following dates for this widget" at bounding box center [983, 288] width 348 height 13
click at [809, 292] on input "Override date picker and use the following dates for this widget" at bounding box center [816, 288] width 13 height 13
drag, startPoint x: 1539, startPoint y: 72, endPoint x: 1484, endPoint y: 257, distance: 193.0
click at [1484, 257] on div "Edit Widget Widget Display Widget Date Settings Group By * Weekly Override date…" at bounding box center [1176, 402] width 784 height 716
click at [960, 349] on button "Custom Dates [DATE] - [DATE]" at bounding box center [895, 331] width 172 height 40
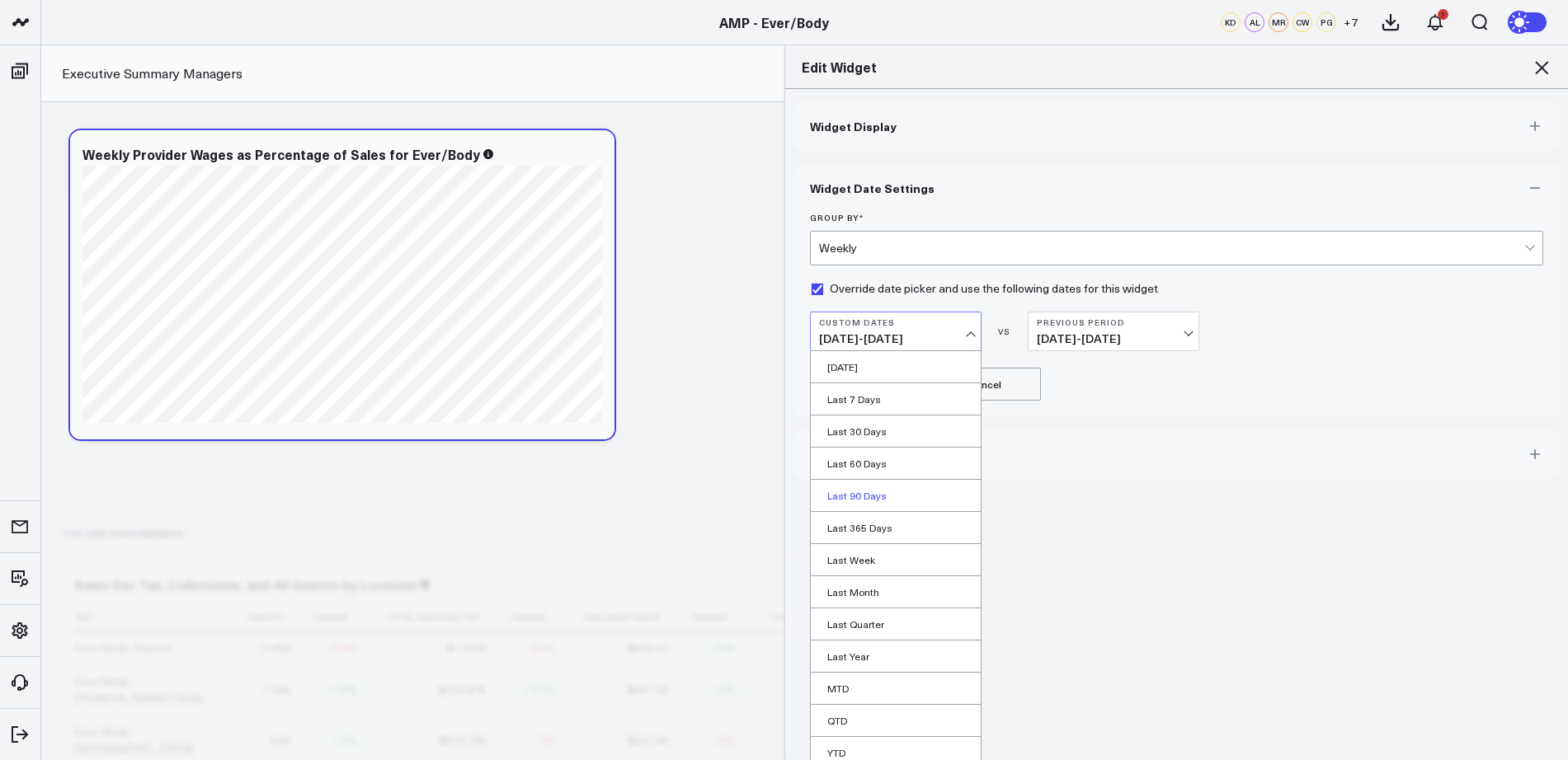
click at [855, 505] on link "Last 90 Days" at bounding box center [895, 495] width 170 height 31
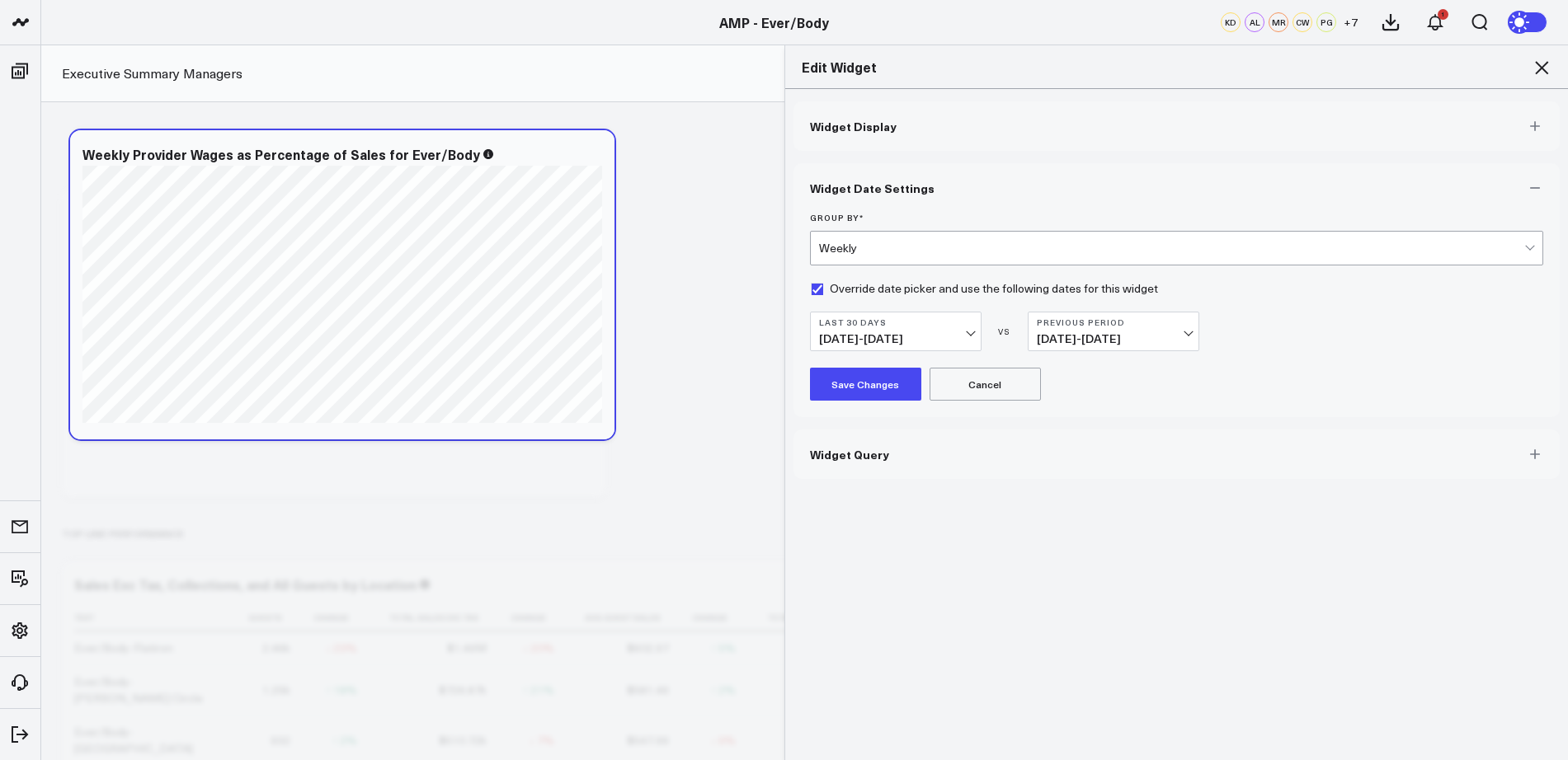
click at [864, 380] on button "Save Changes" at bounding box center [865, 384] width 111 height 33
click at [809, 288] on label "Override date picker and use the following dates for this widget" at bounding box center [983, 288] width 348 height 13
click at [809, 288] on input "Override date picker and use the following dates for this widget" at bounding box center [816, 288] width 13 height 13
click at [812, 295] on form "Group By * Weekly Override date picker and use the following dates for this wid…" at bounding box center [1176, 321] width 734 height 218
click at [809, 288] on label "Override date picker and use the following dates for this widget" at bounding box center [983, 288] width 348 height 13
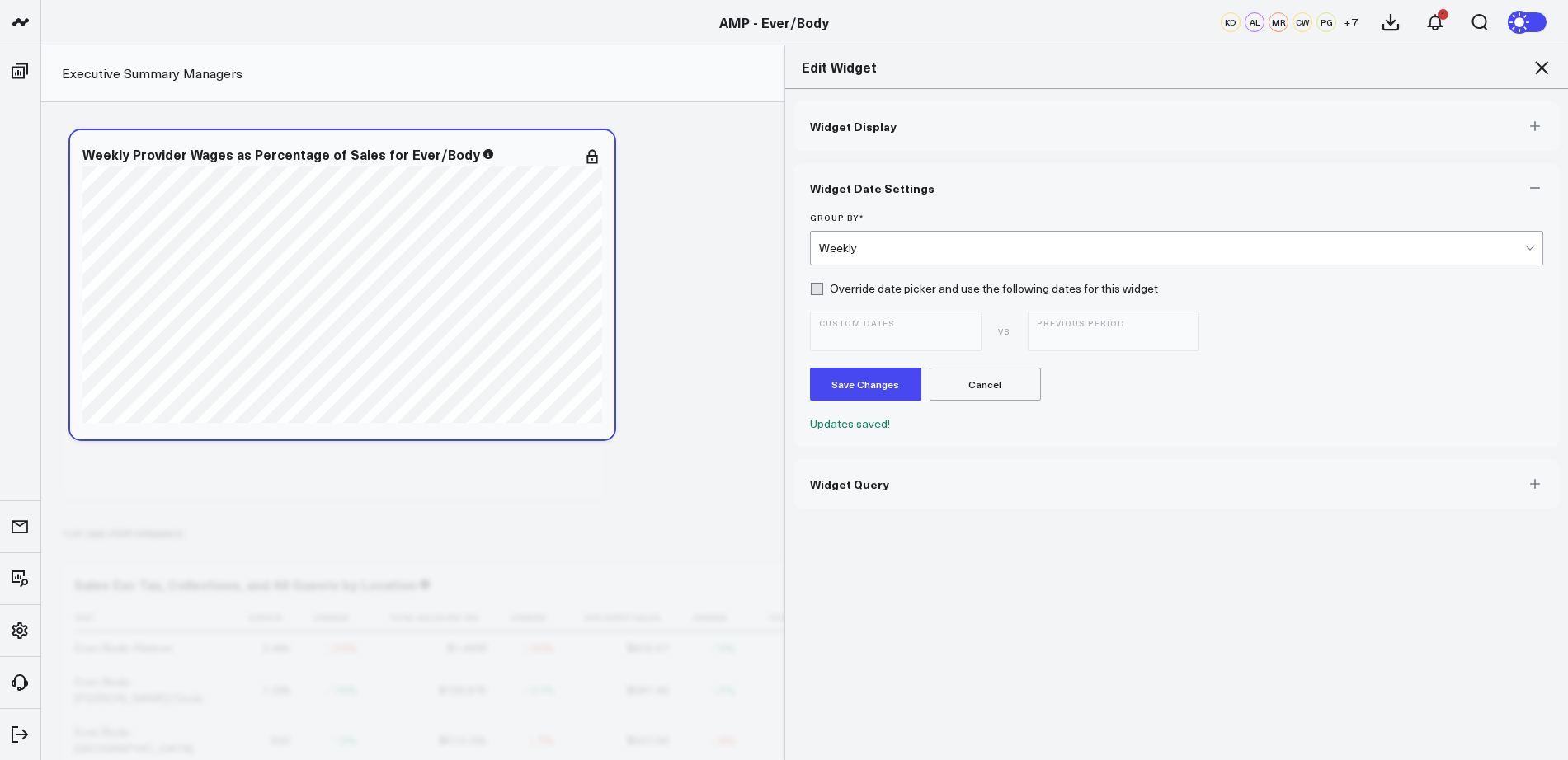
click at [809, 288] on input "Override date picker and use the following dates for this widget" at bounding box center [816, 288] width 13 height 13
checkbox input "true"
click at [870, 380] on button "Save Changes" at bounding box center [865, 384] width 111 height 33
click at [1173, 335] on span "[DATE] - [DATE]" at bounding box center [1113, 339] width 153 height 13
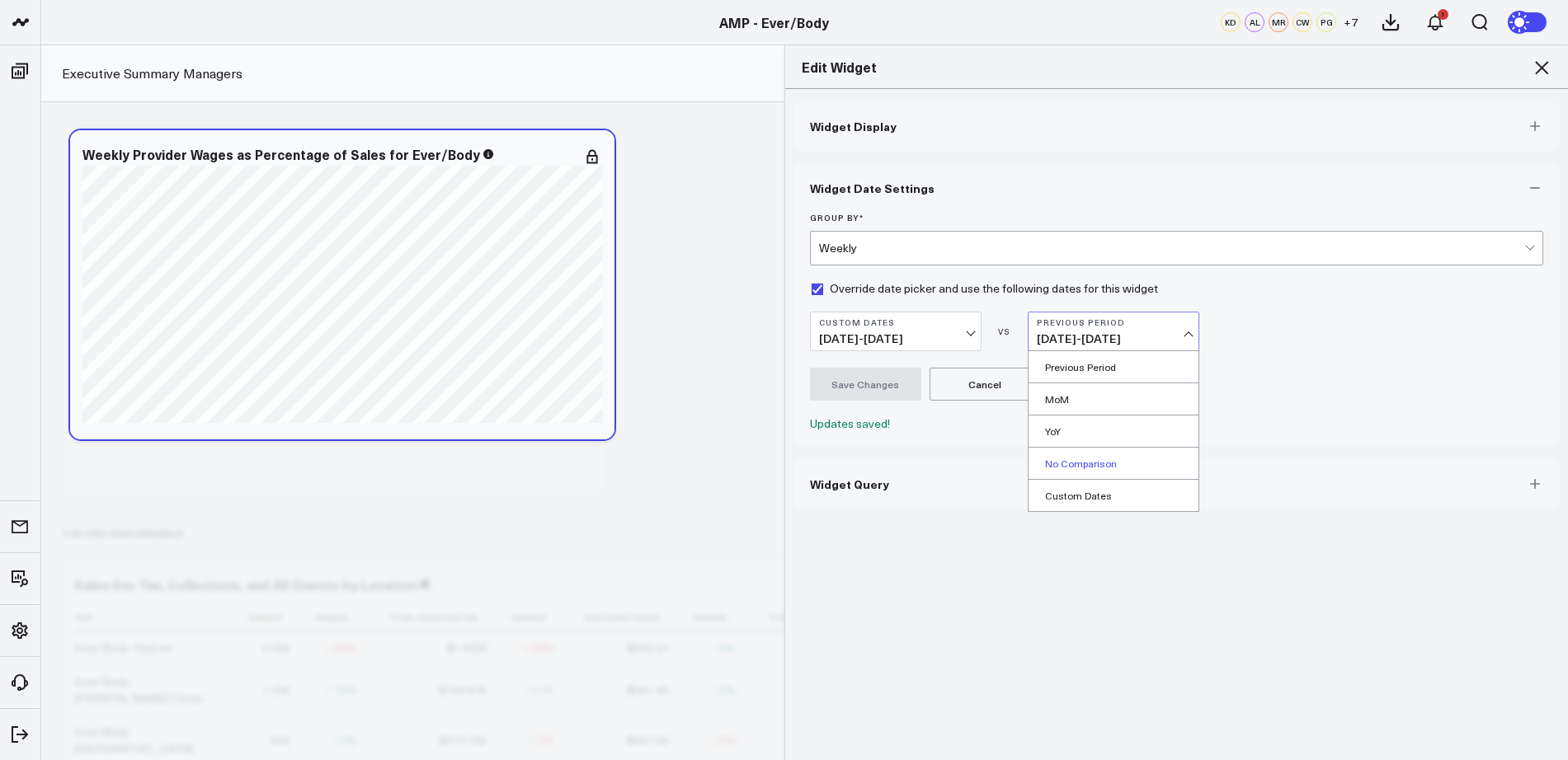
click at [1106, 464] on link "No Comparison" at bounding box center [1113, 464] width 170 height 31
click at [863, 375] on button "Save Changes" at bounding box center [865, 384] width 111 height 33
click at [901, 147] on button "Widget Display" at bounding box center [1177, 127] width 767 height 50
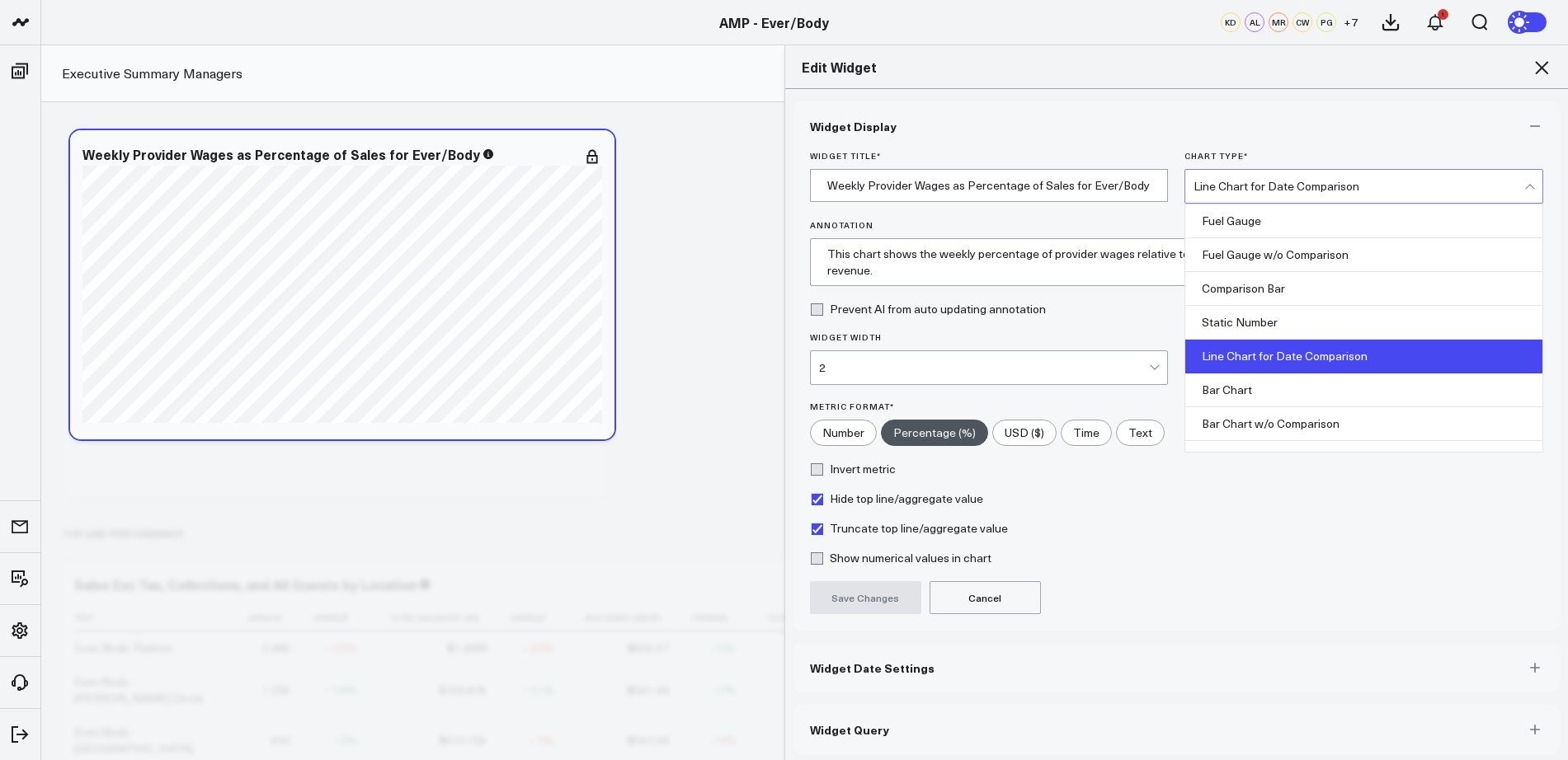
click at [1332, 180] on div "Line Chart for Date Comparison" at bounding box center [1358, 187] width 331 height 13
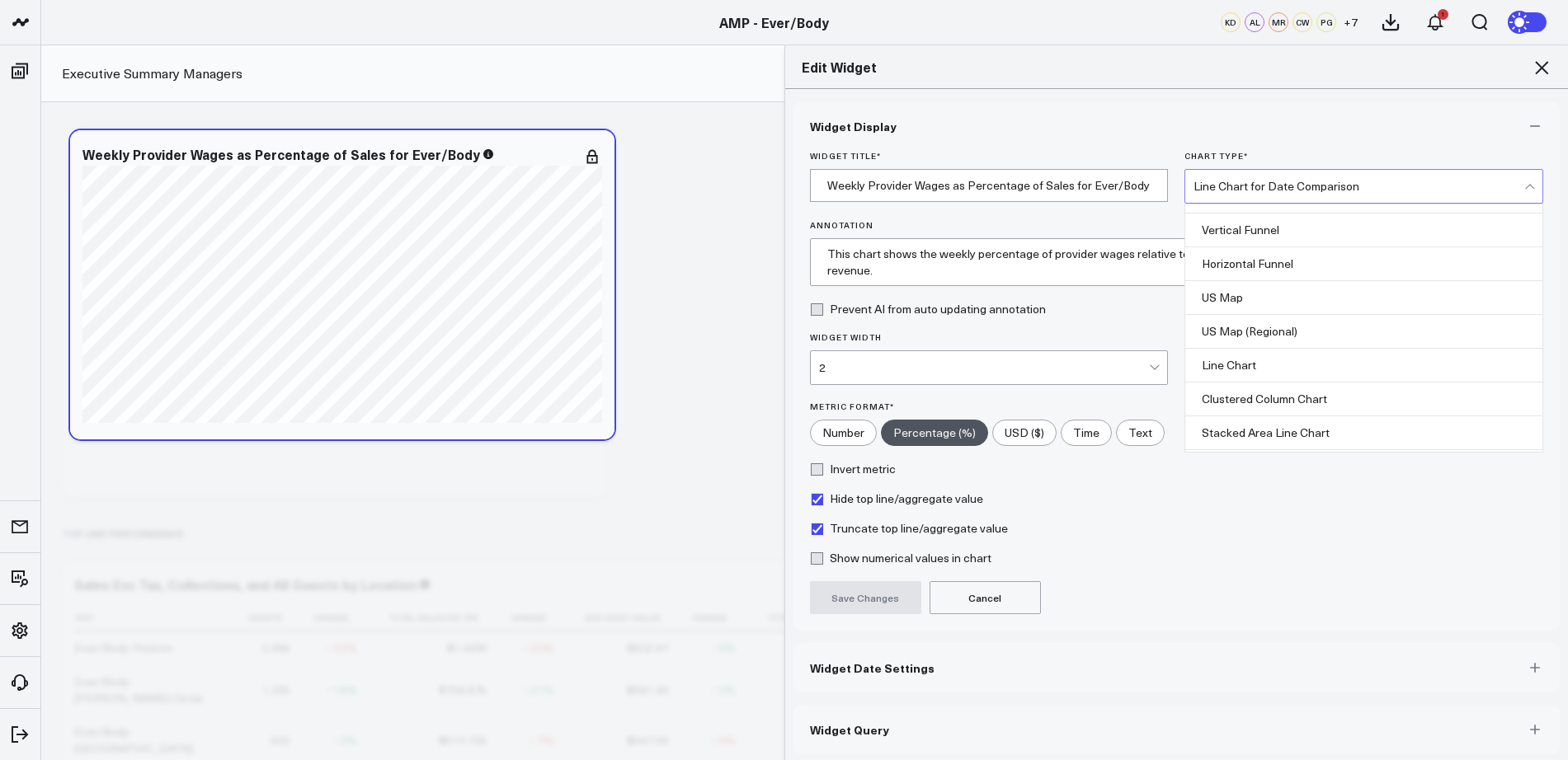
scroll to position [395, 0]
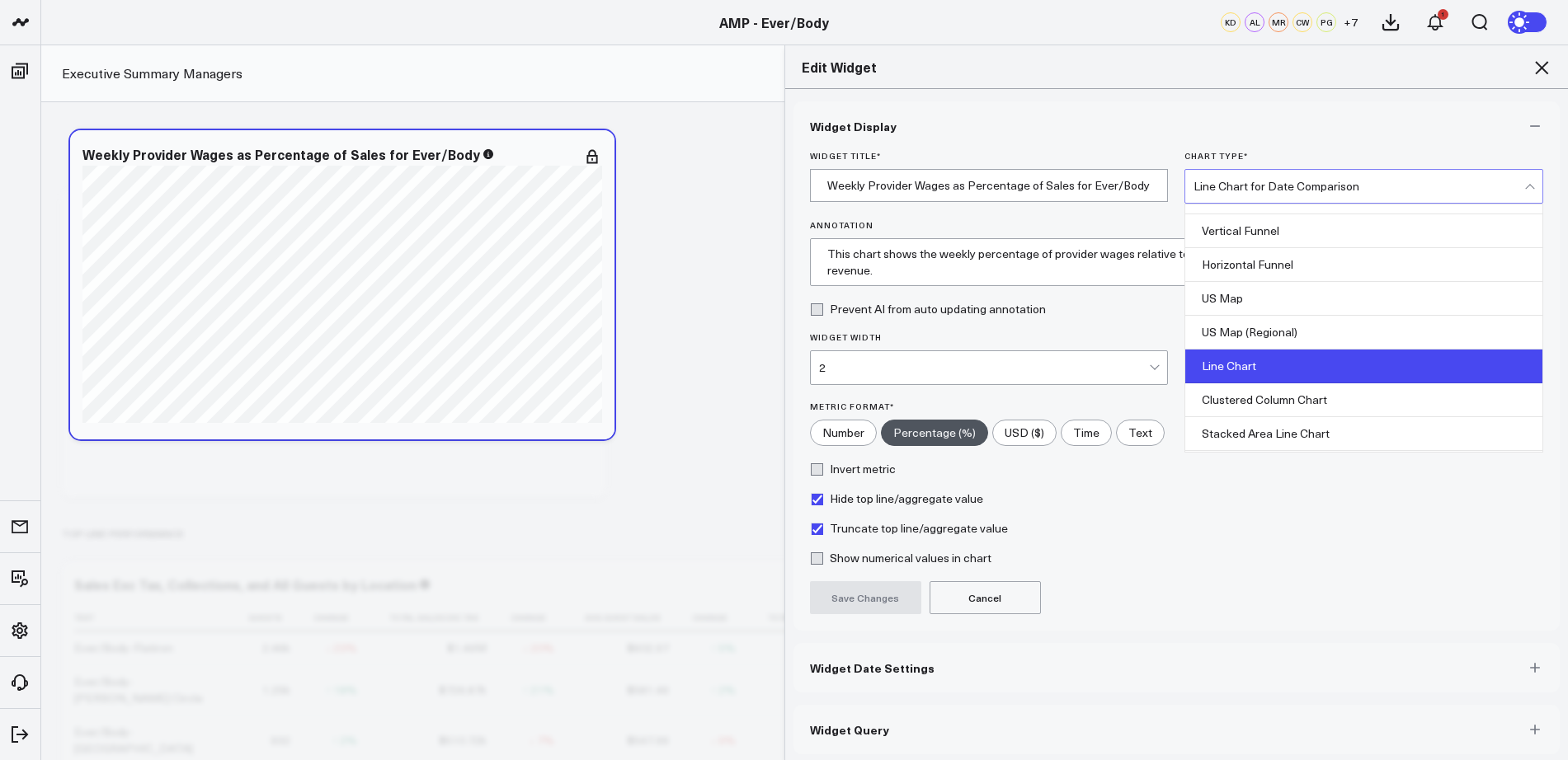
click at [1237, 371] on div "Line Chart" at bounding box center [1363, 366] width 357 height 34
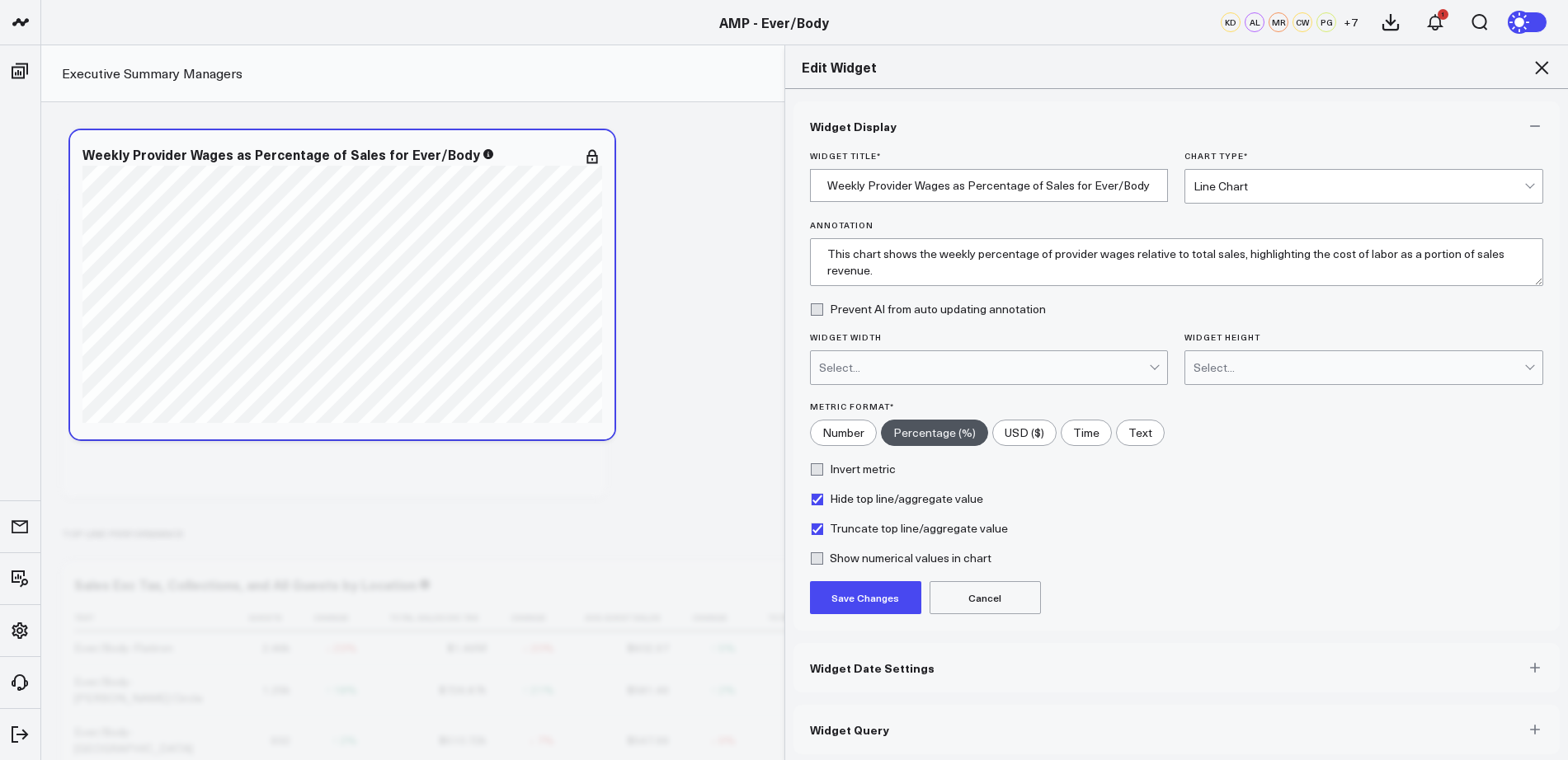
click at [855, 605] on button "Save Changes" at bounding box center [865, 597] width 111 height 33
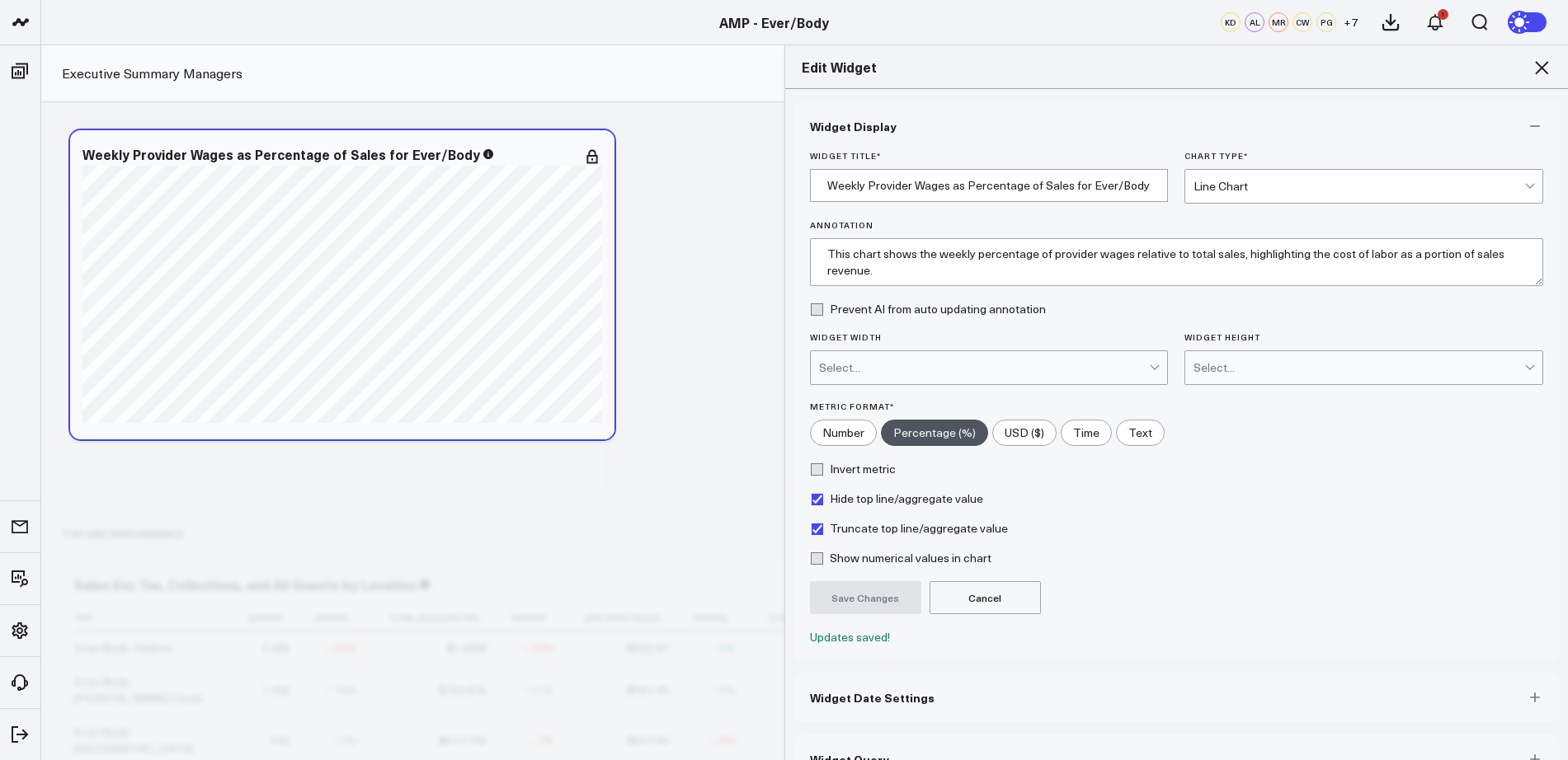
click at [1545, 65] on icon at bounding box center [1541, 67] width 13 height 13
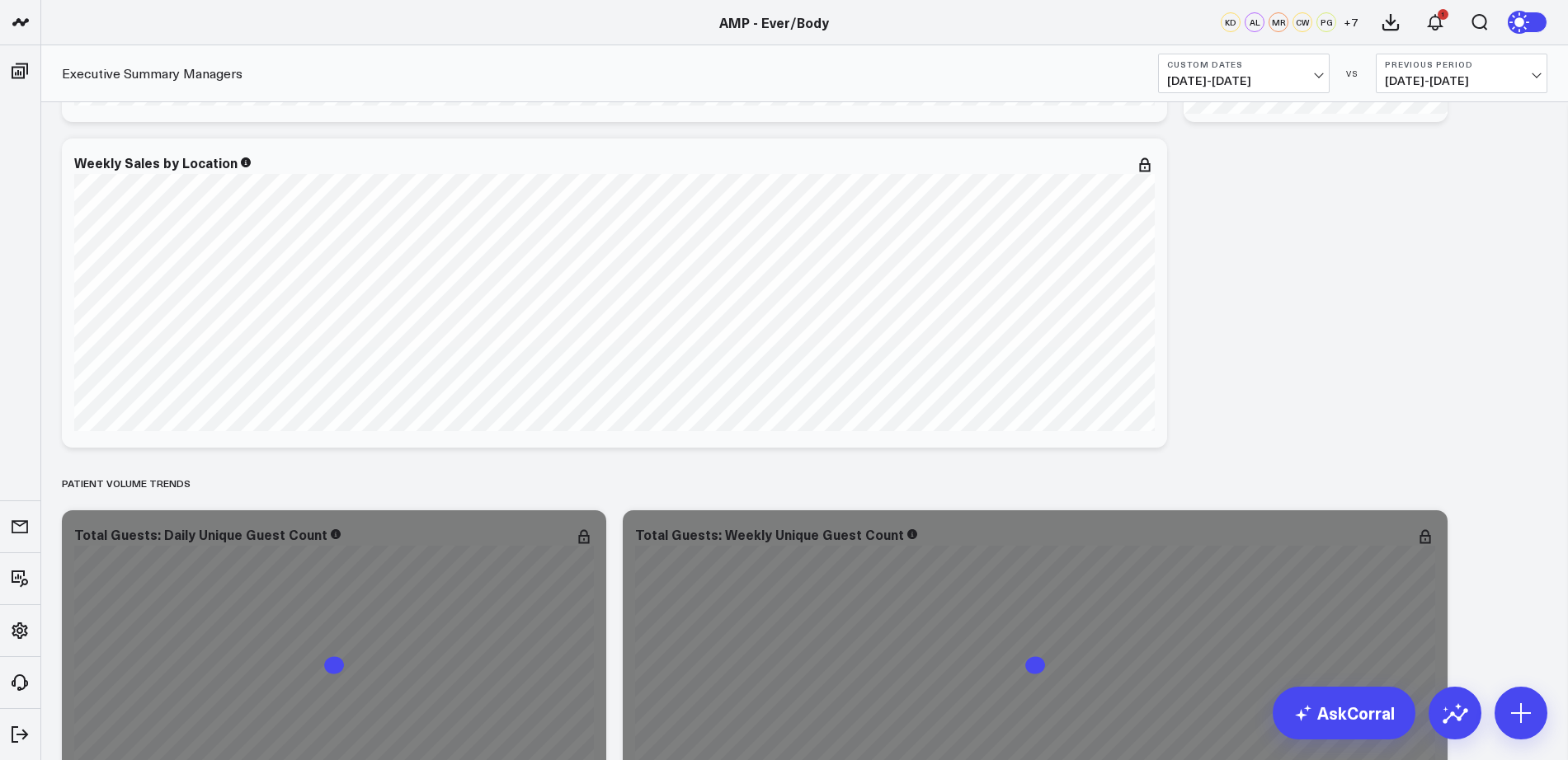
scroll to position [1549, 0]
